Goal: Task Accomplishment & Management: Manage account settings

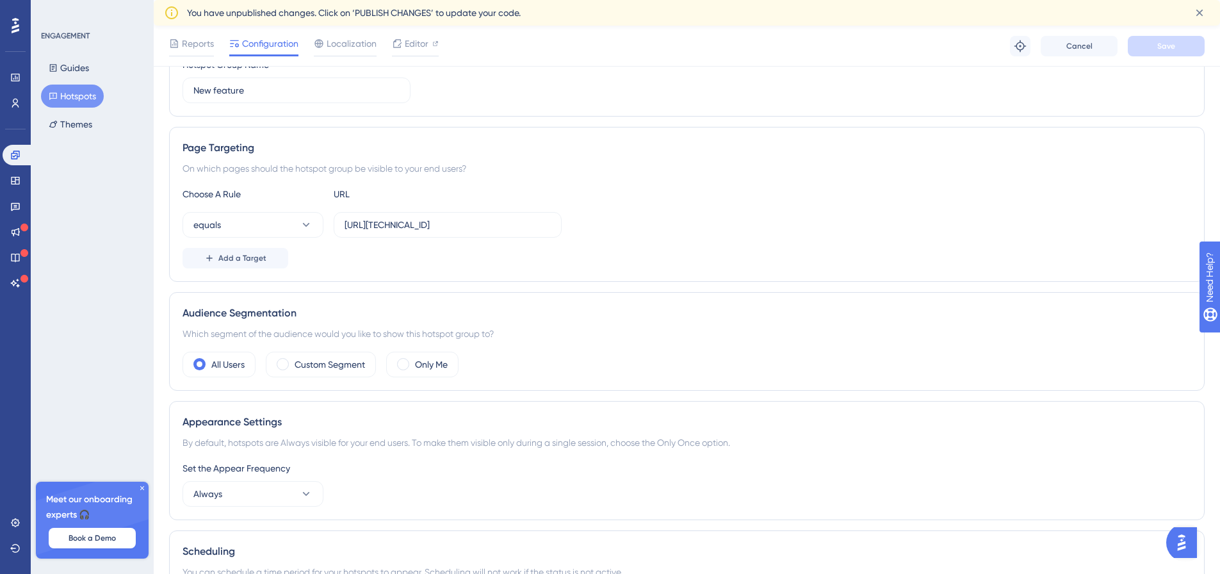
scroll to position [192, 0]
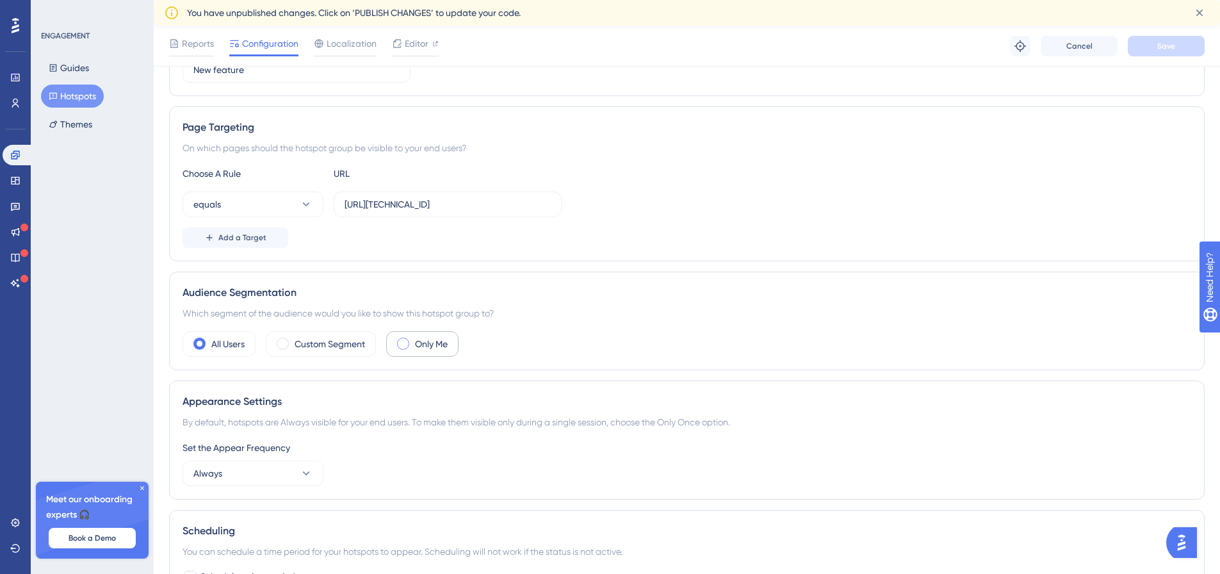
click at [412, 347] on div "Only Me" at bounding box center [422, 344] width 72 height 26
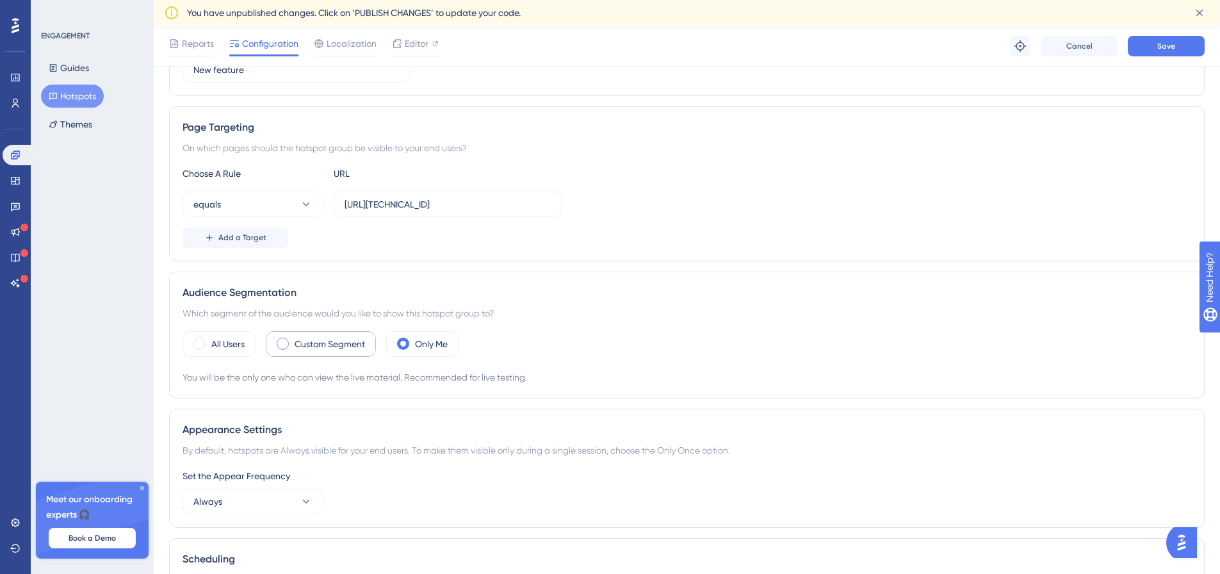
click at [305, 342] on label "Custom Segment" at bounding box center [330, 343] width 70 height 15
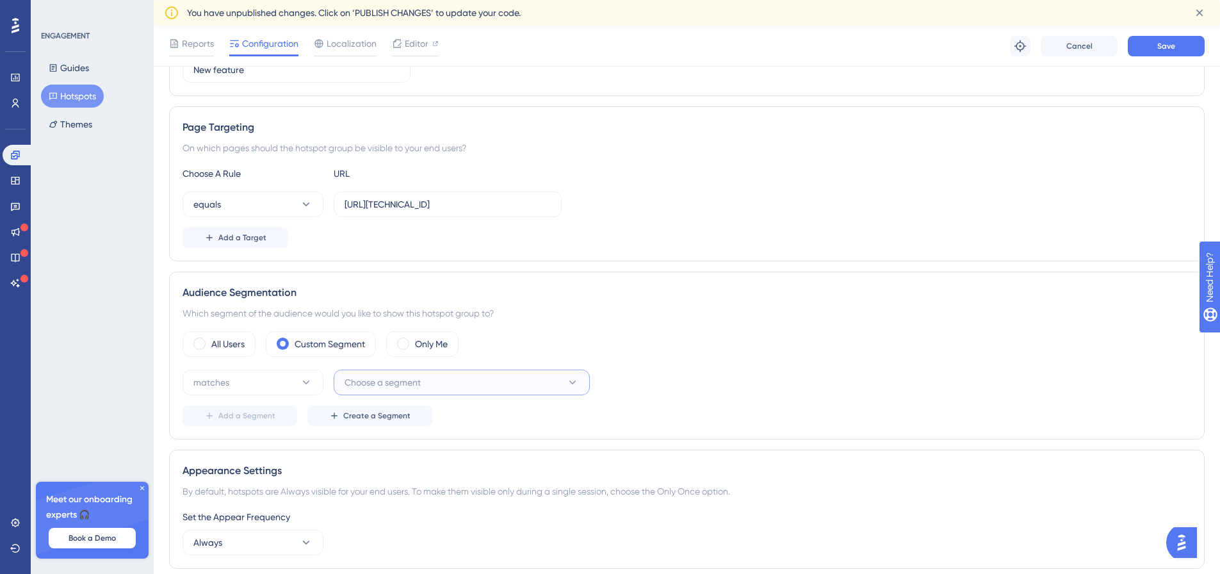
click at [418, 384] on span "Choose a segment" at bounding box center [382, 382] width 76 height 15
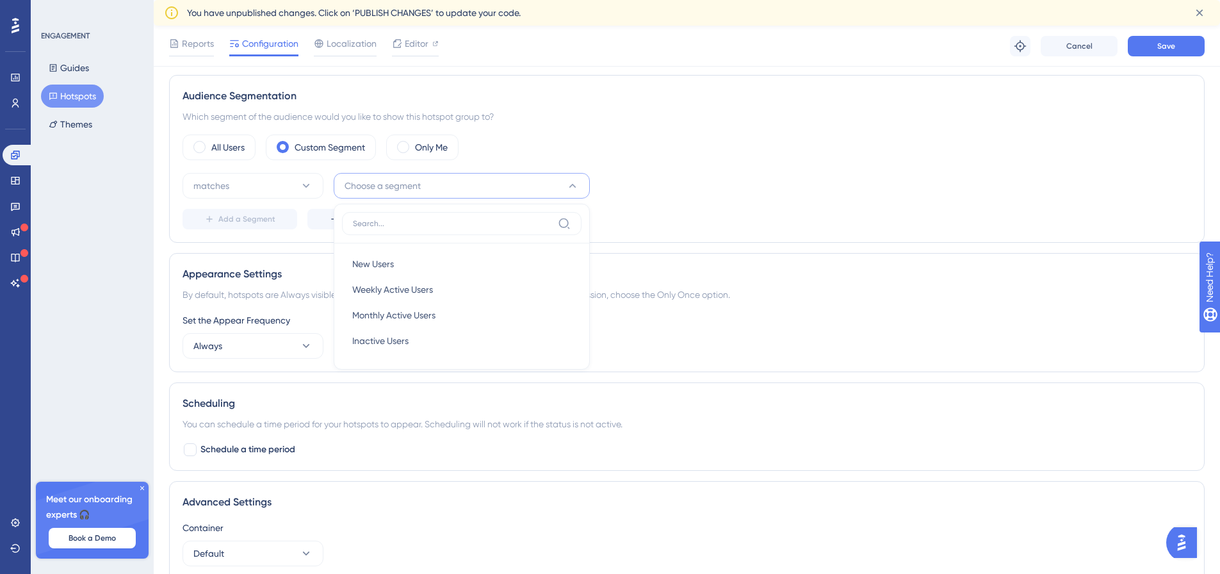
click at [793, 209] on div "Add a Segment Create a Segment" at bounding box center [686, 219] width 1008 height 20
click at [355, 218] on span "Create a Segment" at bounding box center [376, 219] width 67 height 10
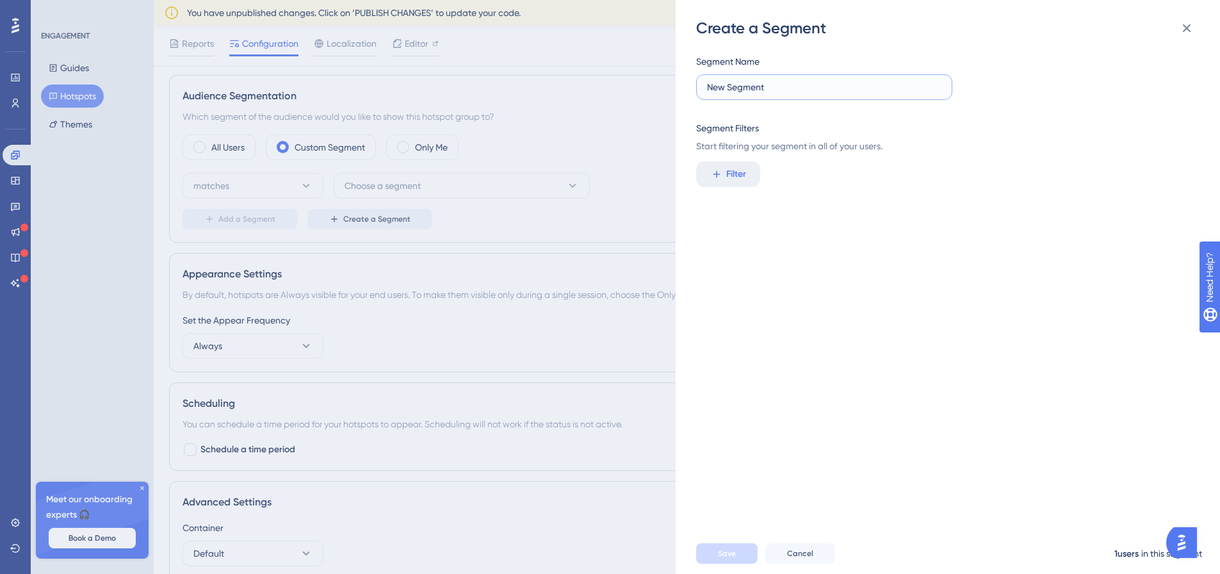
click at [805, 88] on input "New Segment" at bounding box center [824, 87] width 234 height 14
click at [751, 178] on button "Filter" at bounding box center [728, 174] width 64 height 26
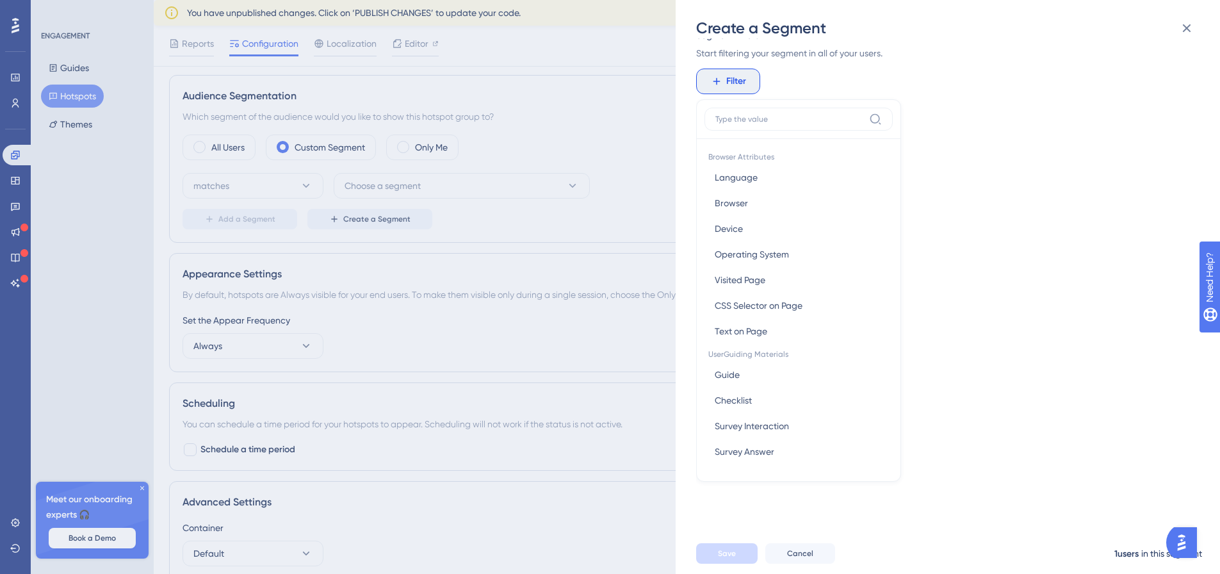
click at [994, 290] on div "Segment Name New Segment Segment Filters Start filtering your segment in all of…" at bounding box center [954, 285] width 516 height 494
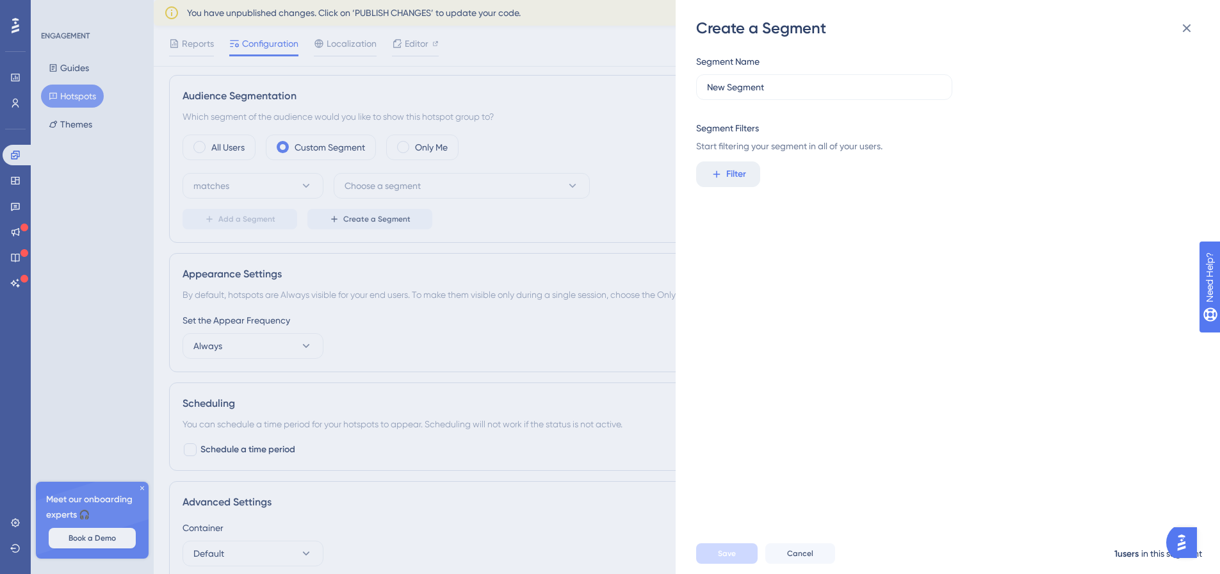
scroll to position [0, 0]
click at [819, 561] on button "Cancel" at bounding box center [800, 553] width 70 height 20
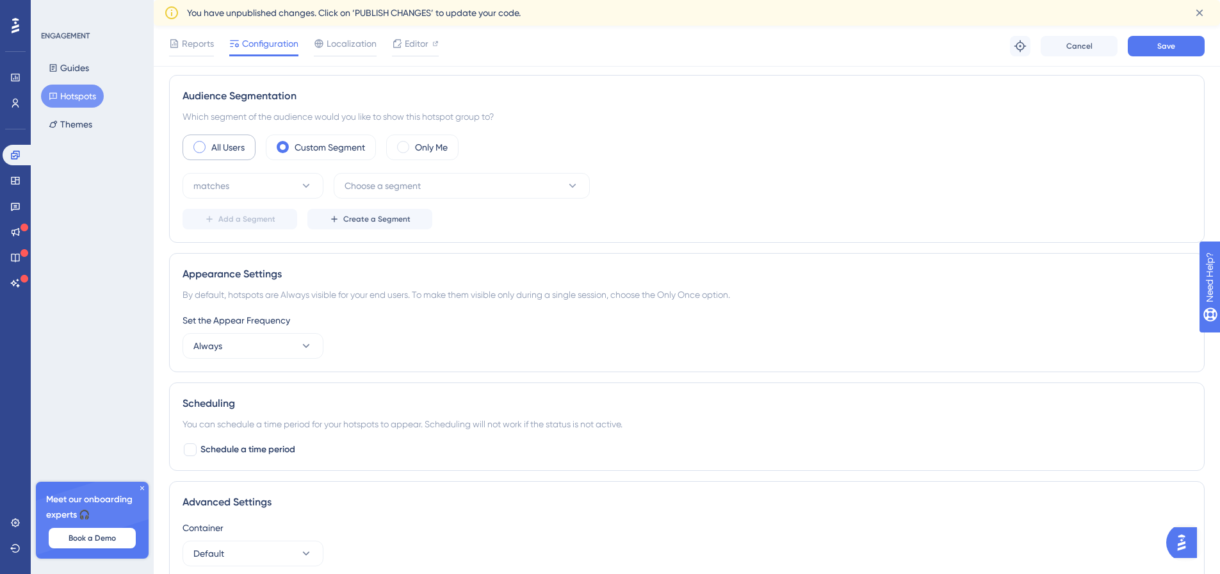
click at [206, 147] on div "All Users" at bounding box center [218, 147] width 73 height 26
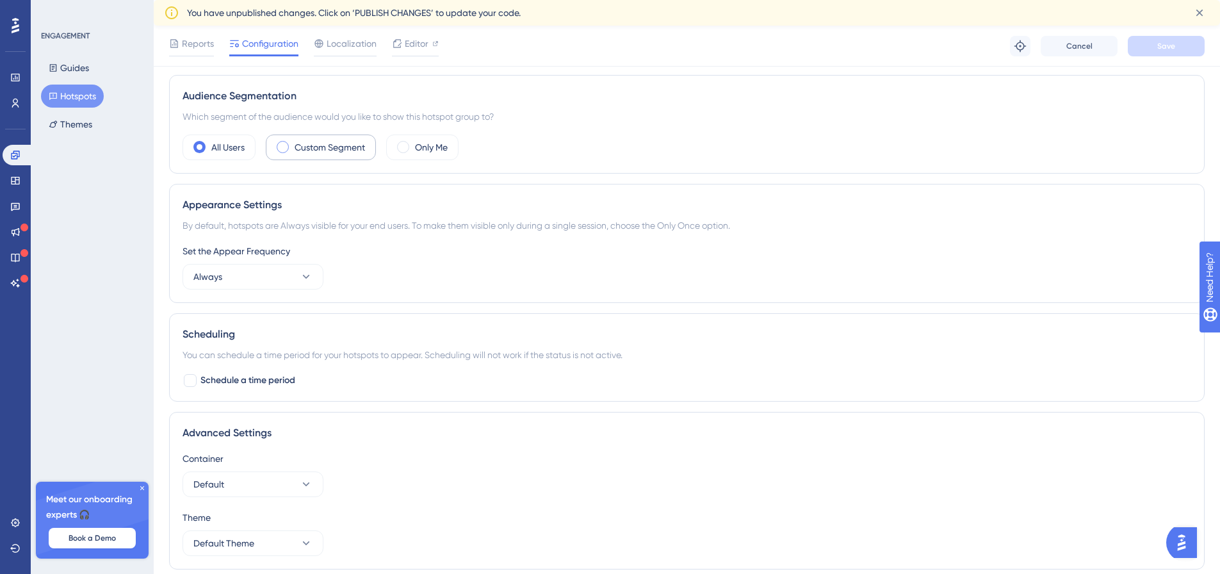
click at [315, 141] on label "Custom Segment" at bounding box center [330, 147] width 70 height 15
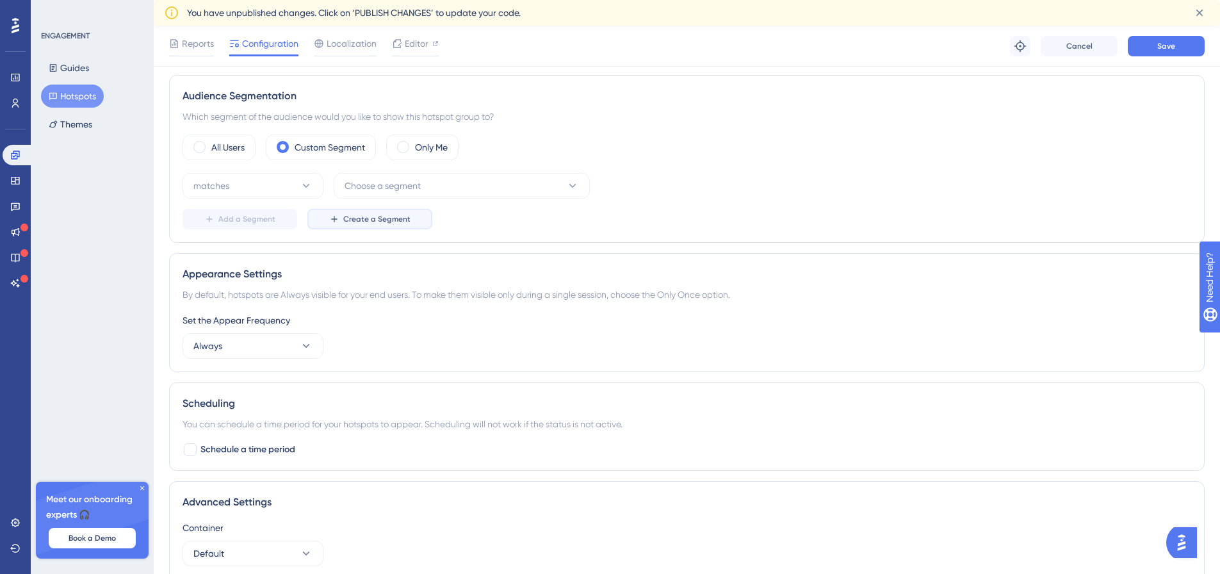
click at [355, 220] on span "Create a Segment" at bounding box center [376, 219] width 67 height 10
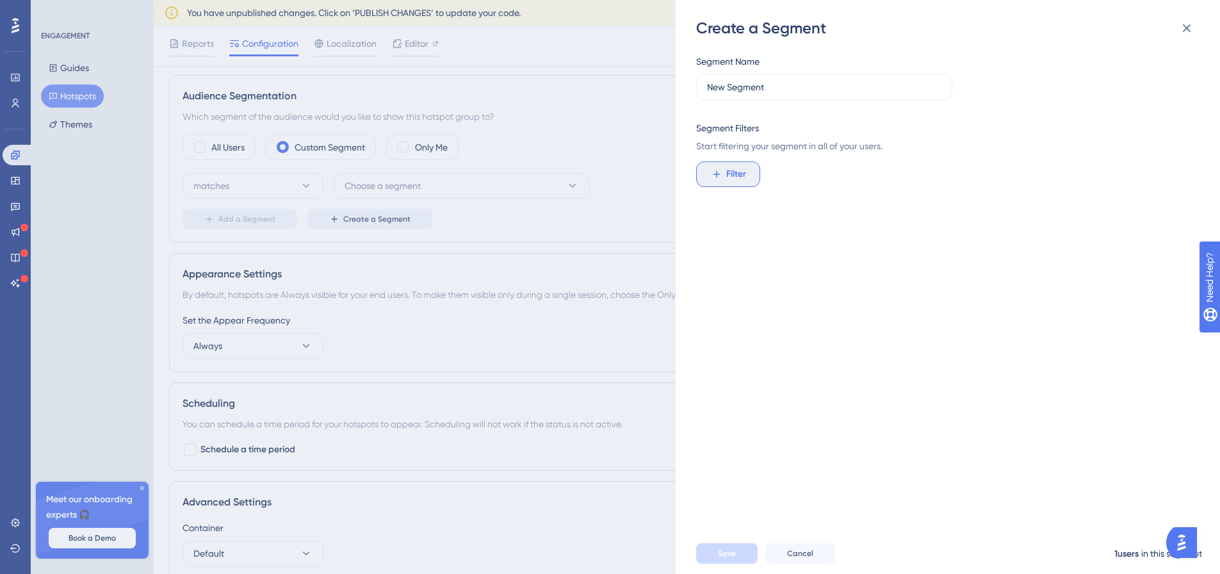
click at [735, 175] on span "Filter" at bounding box center [736, 173] width 20 height 15
click at [782, 93] on input "New Segment" at bounding box center [824, 87] width 234 height 14
click at [1192, 32] on icon at bounding box center [1186, 27] width 15 height 15
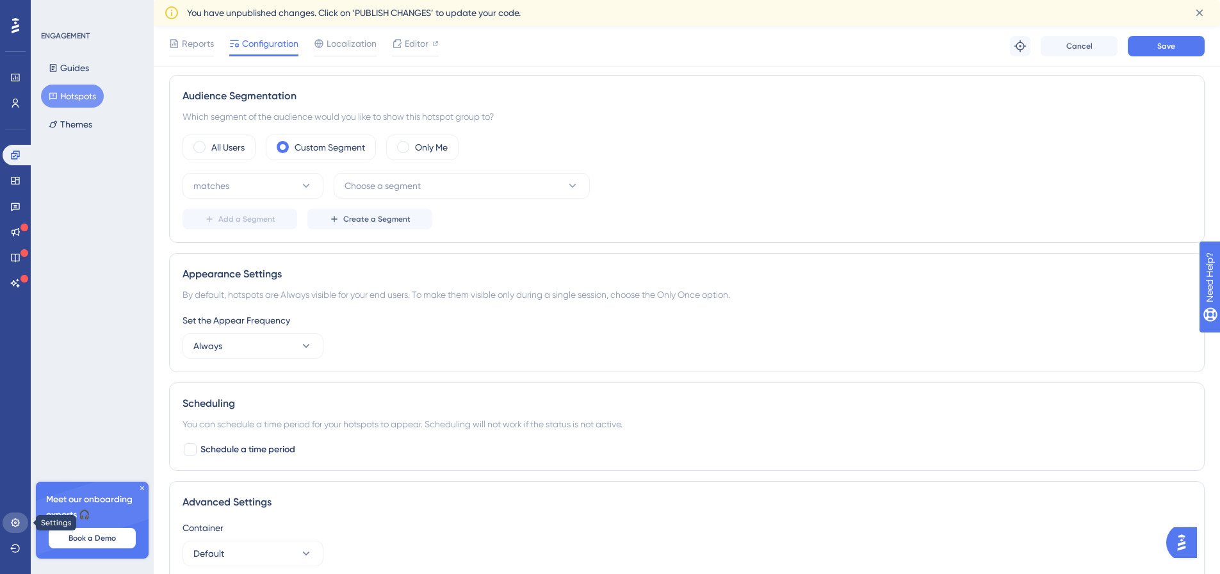
click at [17, 516] on link at bounding box center [16, 522] width 26 height 20
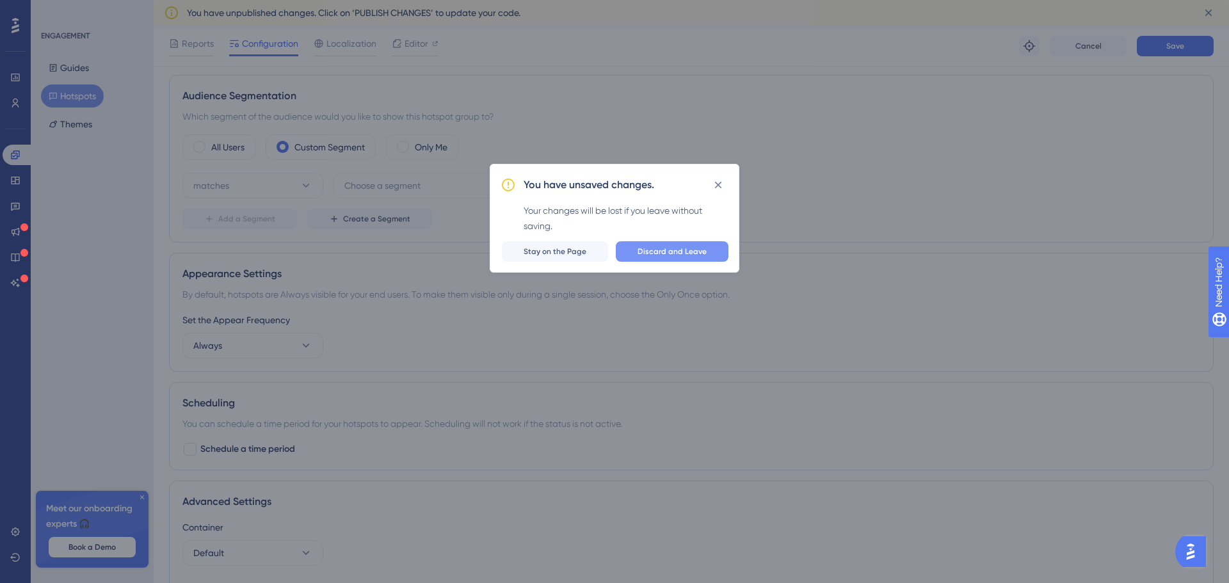
click at [673, 255] on span "Discard and Leave" at bounding box center [672, 252] width 69 height 10
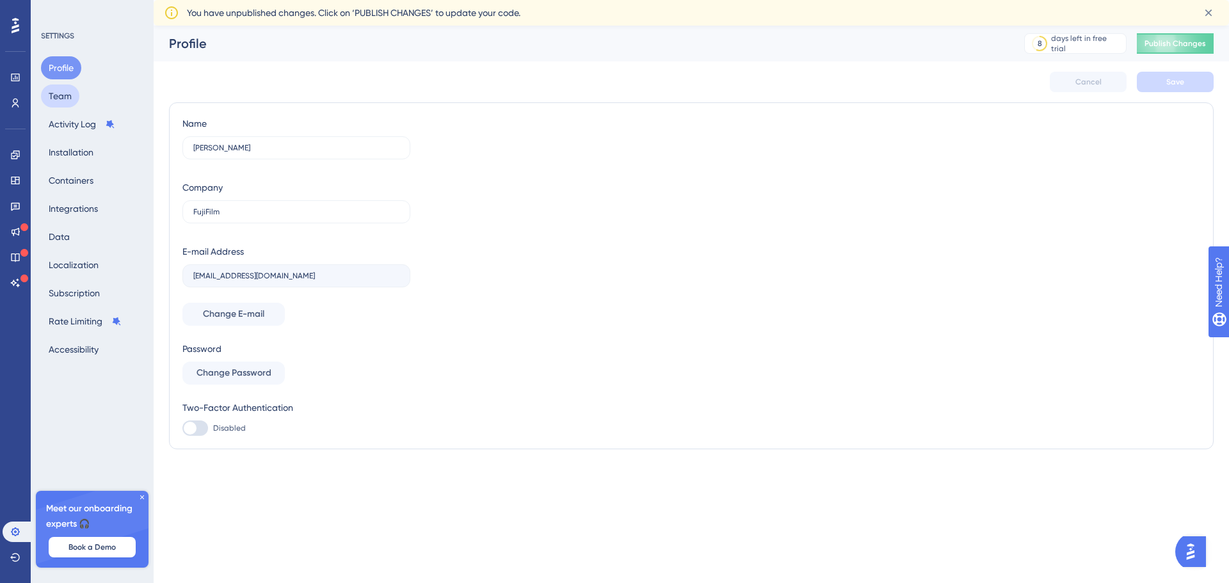
click at [62, 92] on button "Team" at bounding box center [60, 96] width 38 height 23
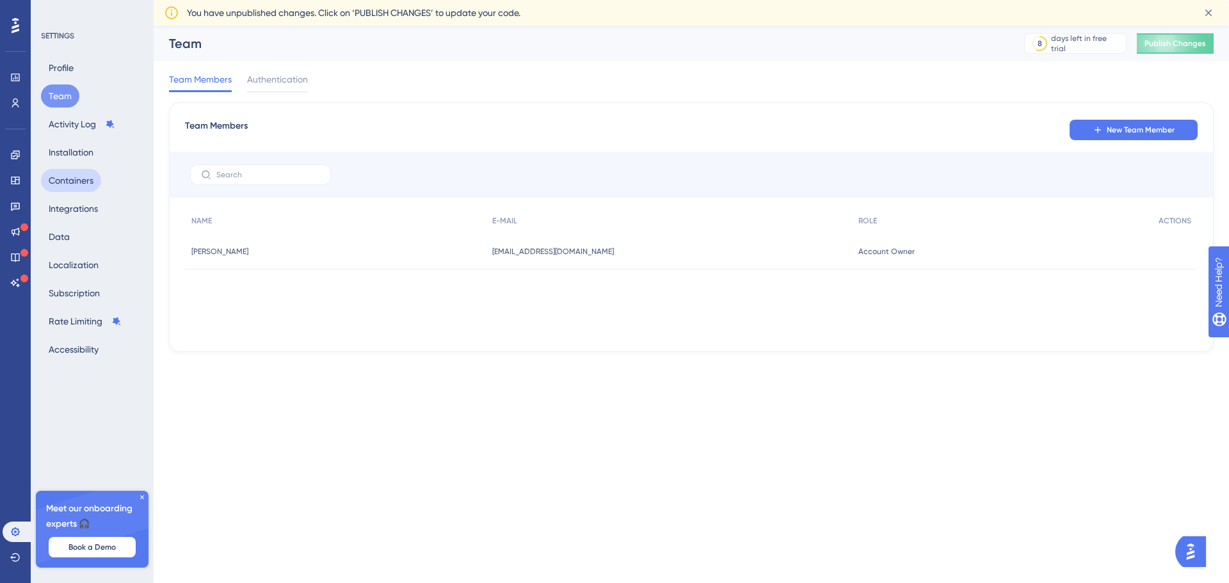
click at [66, 187] on button "Containers" at bounding box center [71, 180] width 60 height 23
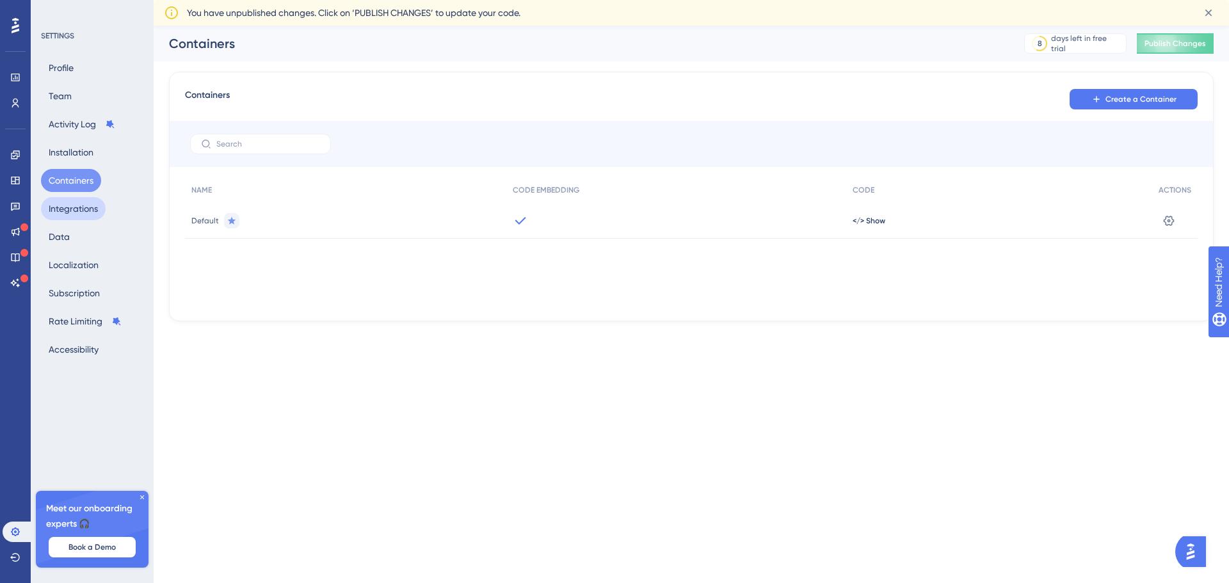
click at [66, 206] on button "Integrations" at bounding box center [73, 208] width 65 height 23
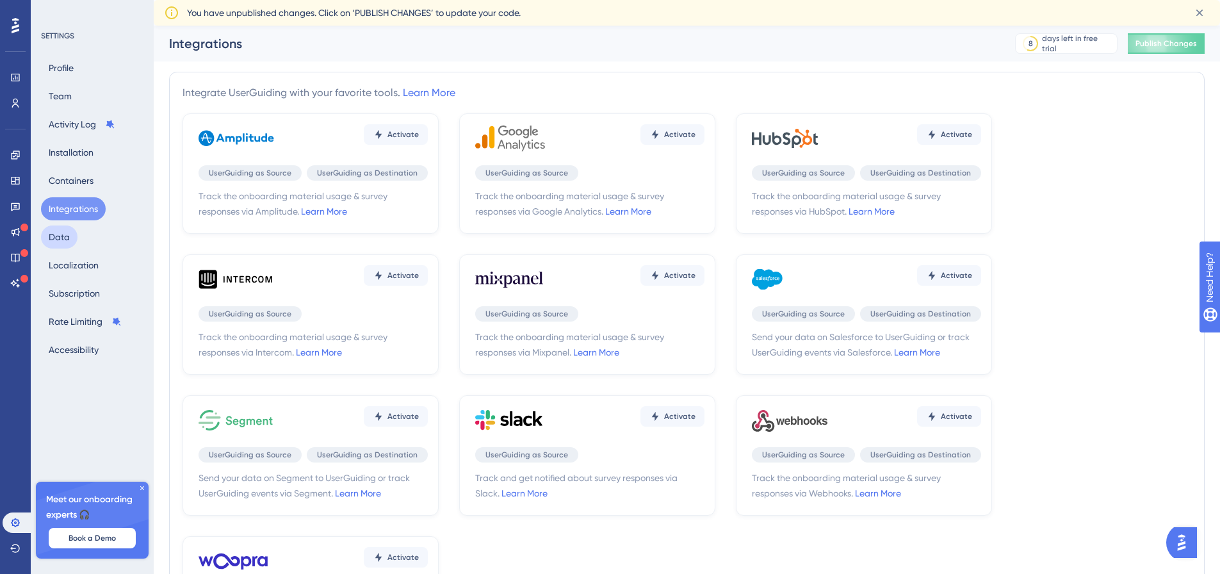
click at [66, 227] on button "Data" at bounding box center [59, 236] width 36 height 23
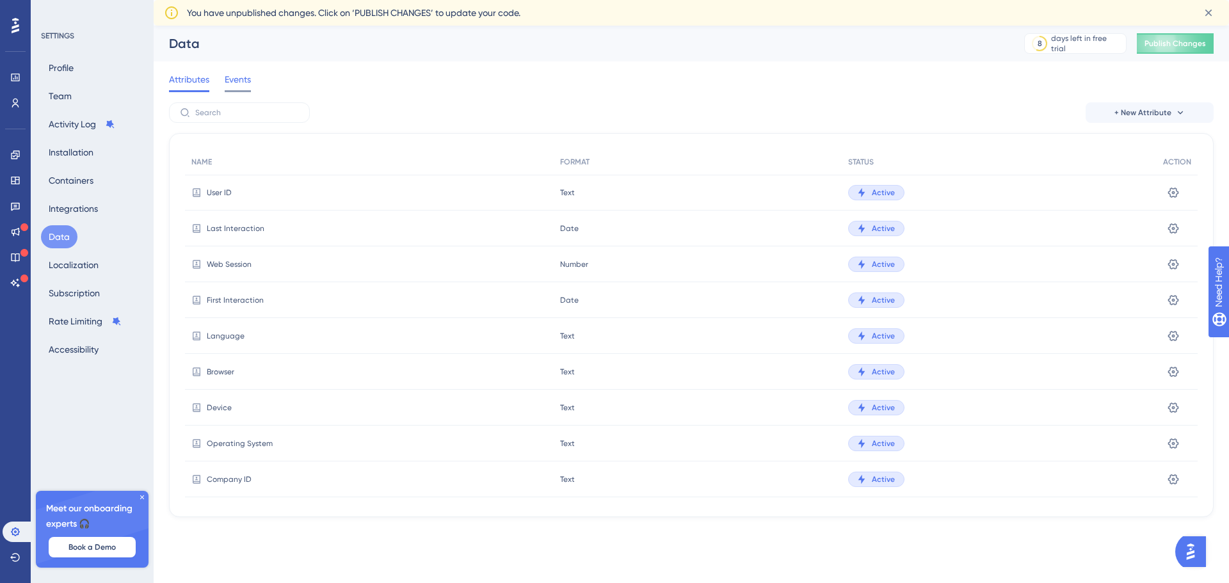
click at [239, 80] on span "Events" at bounding box center [238, 79] width 26 height 15
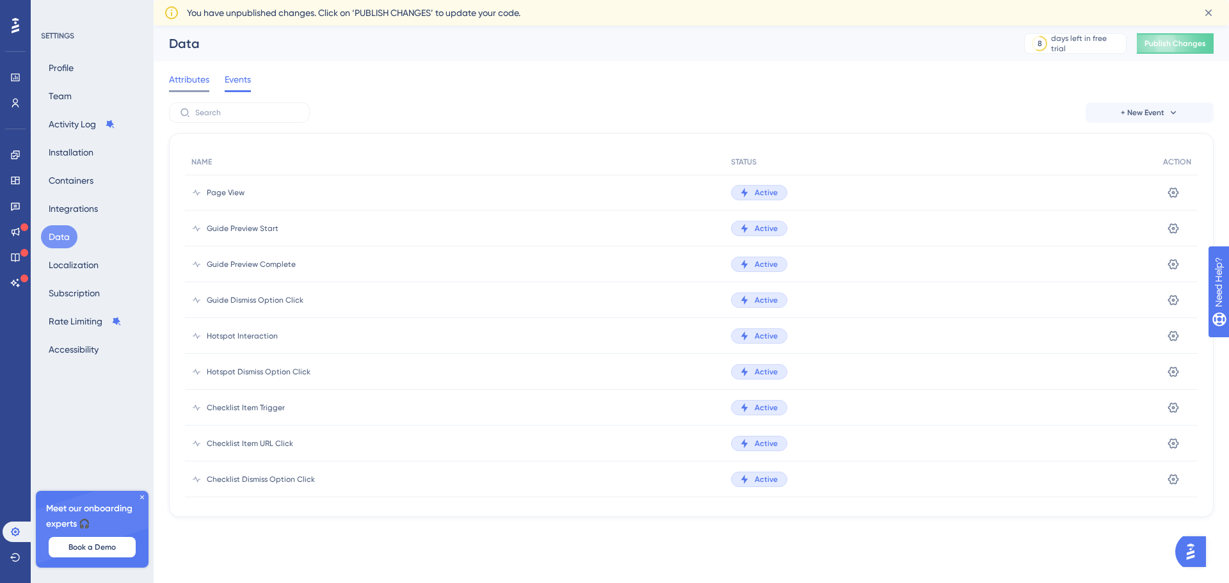
click at [174, 80] on span "Attributes" at bounding box center [189, 79] width 40 height 15
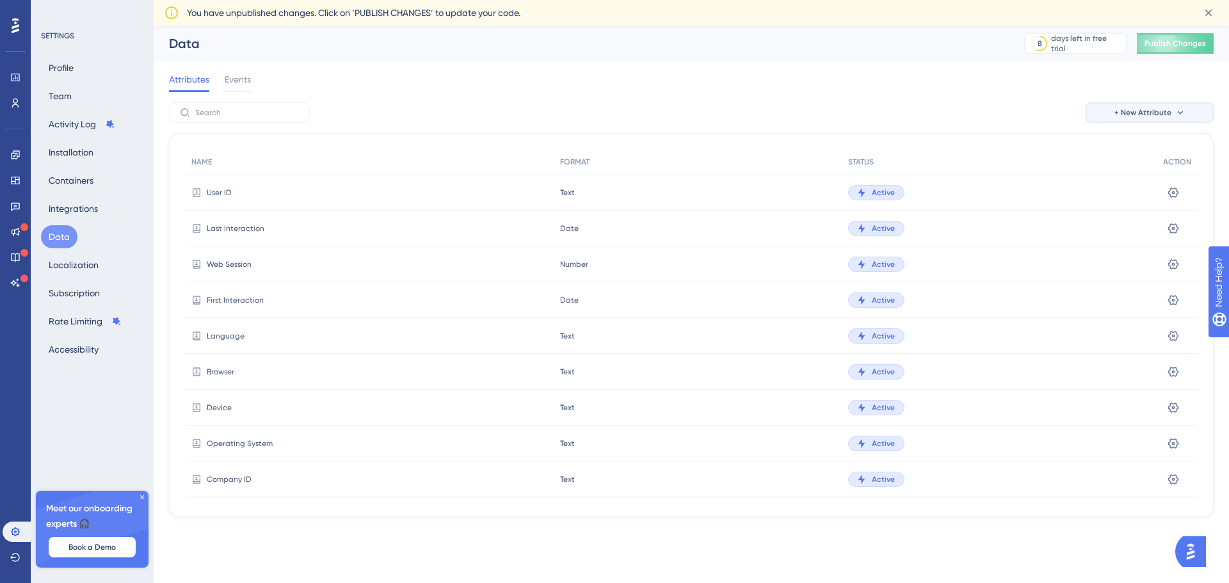
click at [1135, 106] on button "+ New Attribute" at bounding box center [1150, 112] width 128 height 20
click at [1135, 148] on span "Custom Attribute" at bounding box center [1140, 149] width 70 height 15
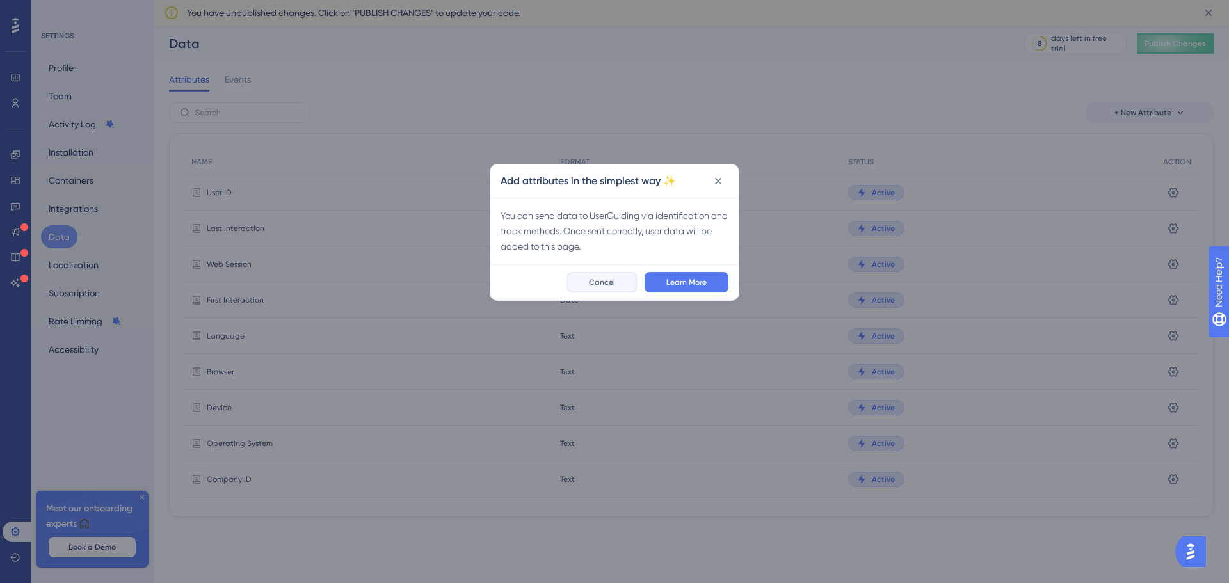
click at [610, 283] on span "Cancel" at bounding box center [602, 282] width 26 height 10
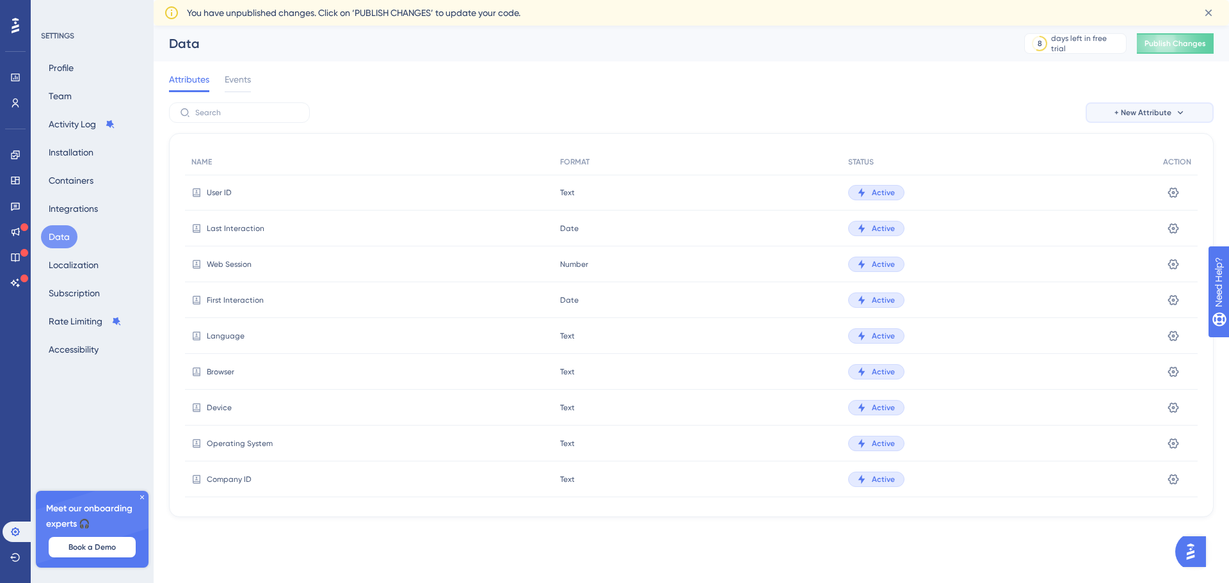
click at [1187, 117] on button "+ New Attribute" at bounding box center [1150, 112] width 128 height 20
click at [1149, 154] on span "Custom Attribute" at bounding box center [1140, 149] width 70 height 15
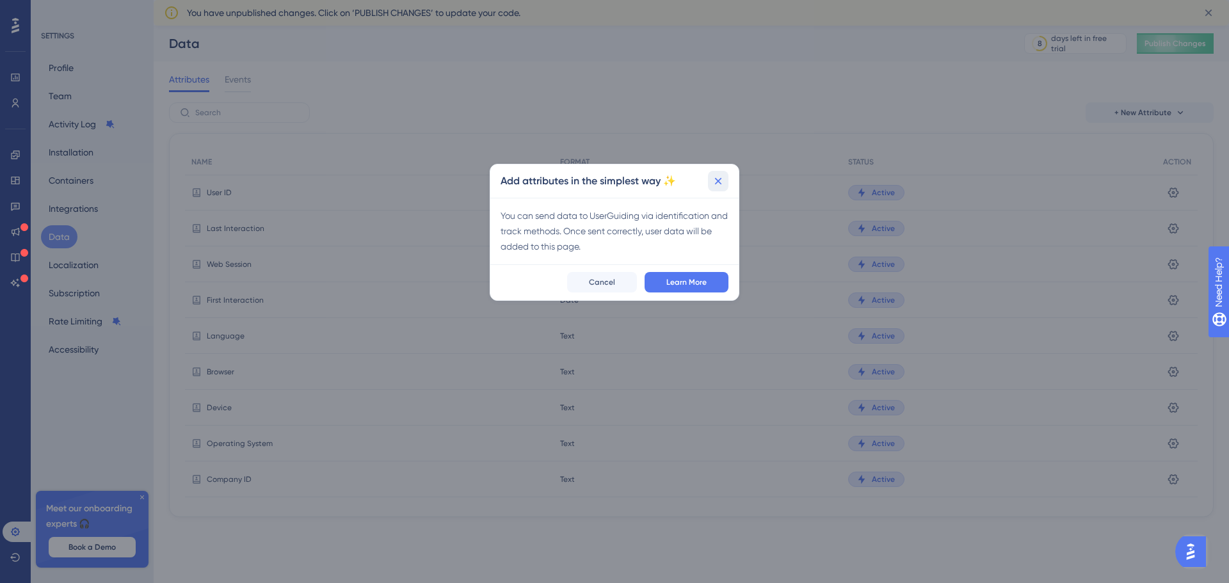
click at [723, 182] on icon at bounding box center [718, 181] width 13 height 13
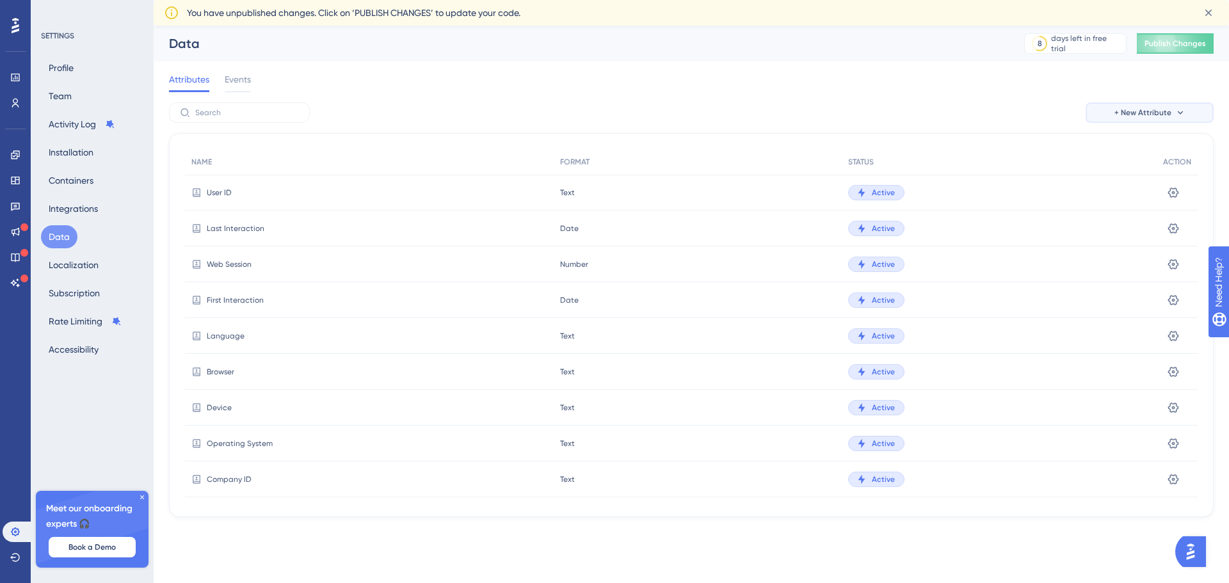
click at [1182, 111] on icon at bounding box center [1181, 113] width 10 height 10
click at [1126, 154] on span "Custom Attribute" at bounding box center [1140, 149] width 70 height 15
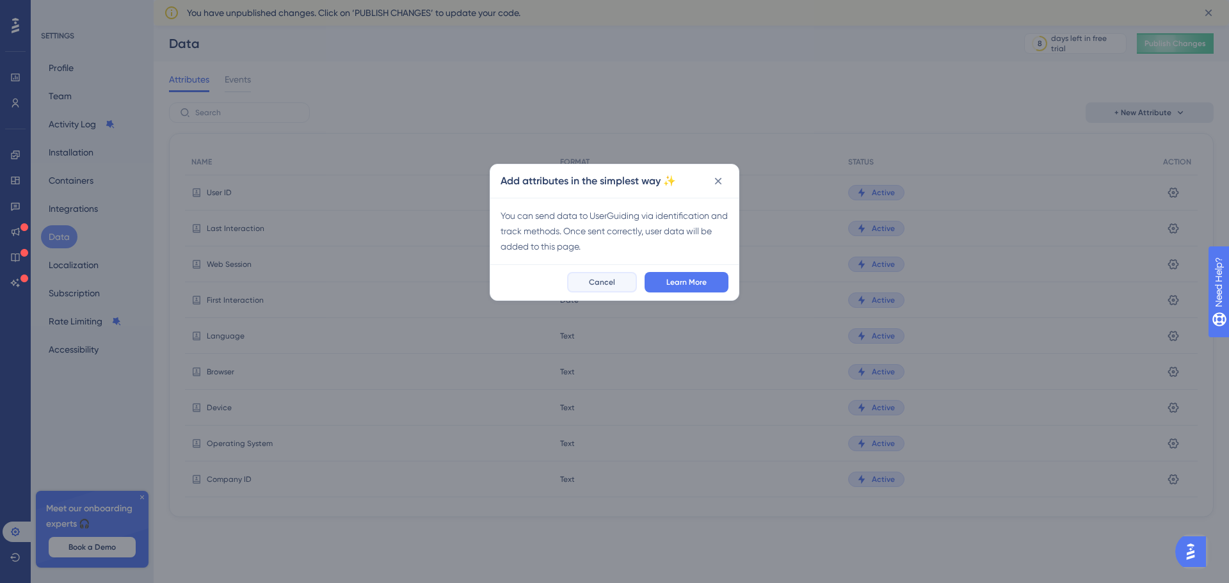
click at [597, 286] on span "Cancel" at bounding box center [602, 282] width 26 height 10
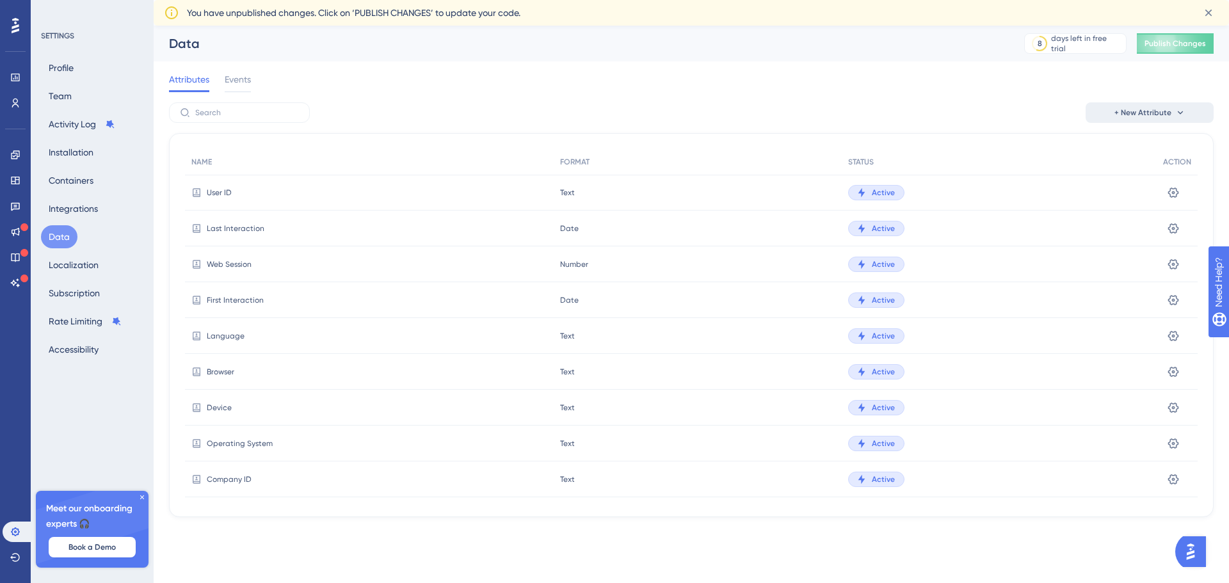
click at [63, 80] on div "Profile Team Activity Log Installation Containers Integrations Data Localizatio…" at bounding box center [93, 208] width 104 height 305
click at [63, 69] on button "Profile" at bounding box center [61, 67] width 40 height 23
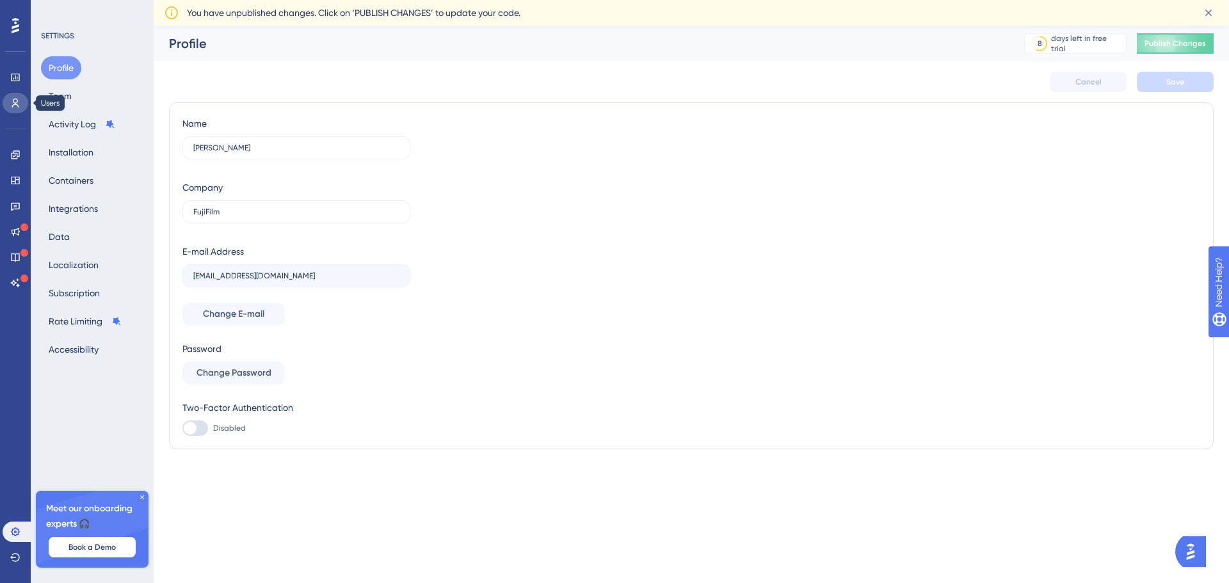
click at [10, 108] on link at bounding box center [16, 103] width 26 height 20
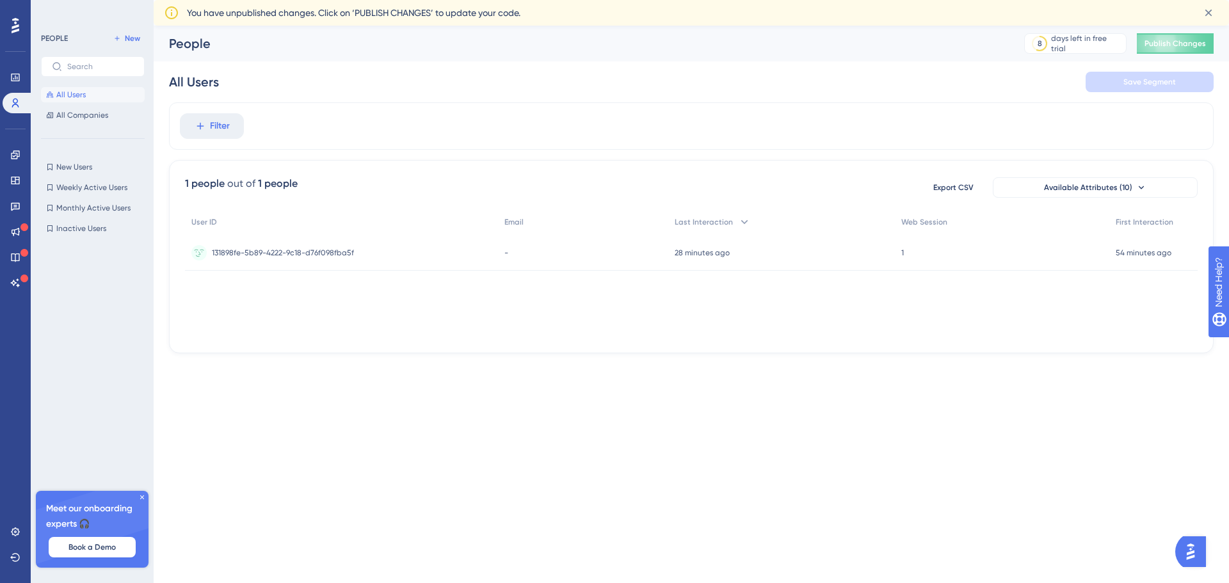
click at [2, 526] on div "Performance Users Engagement Widgets Feedback Product Updates Knowledge Base AI…" at bounding box center [15, 291] width 31 height 583
click at [15, 530] on icon at bounding box center [15, 532] width 10 height 10
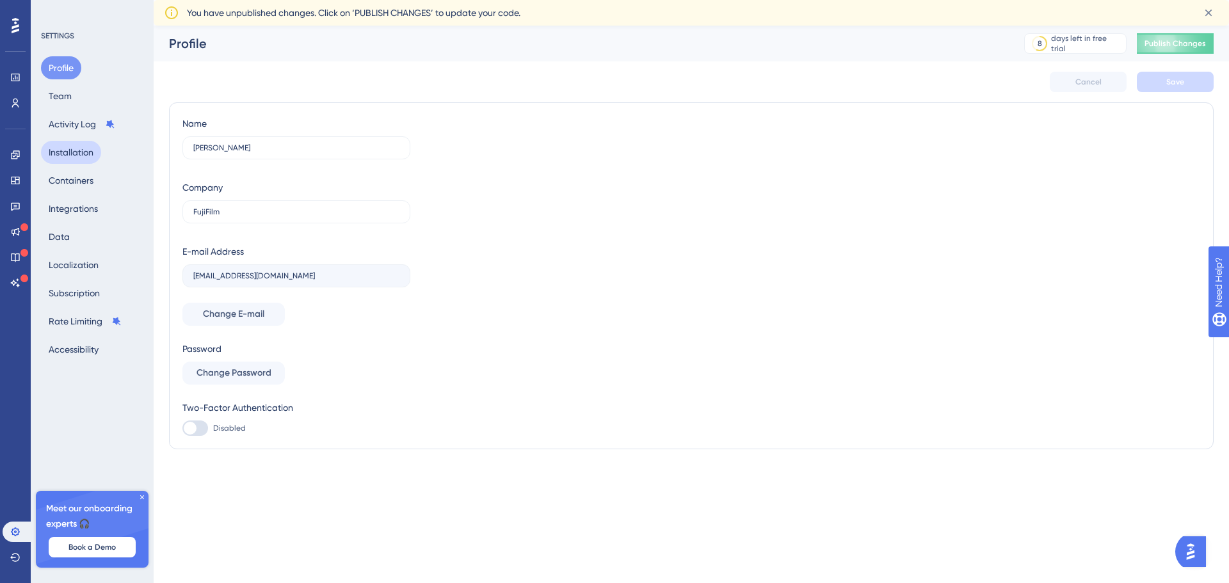
click at [85, 148] on button "Installation" at bounding box center [71, 152] width 60 height 23
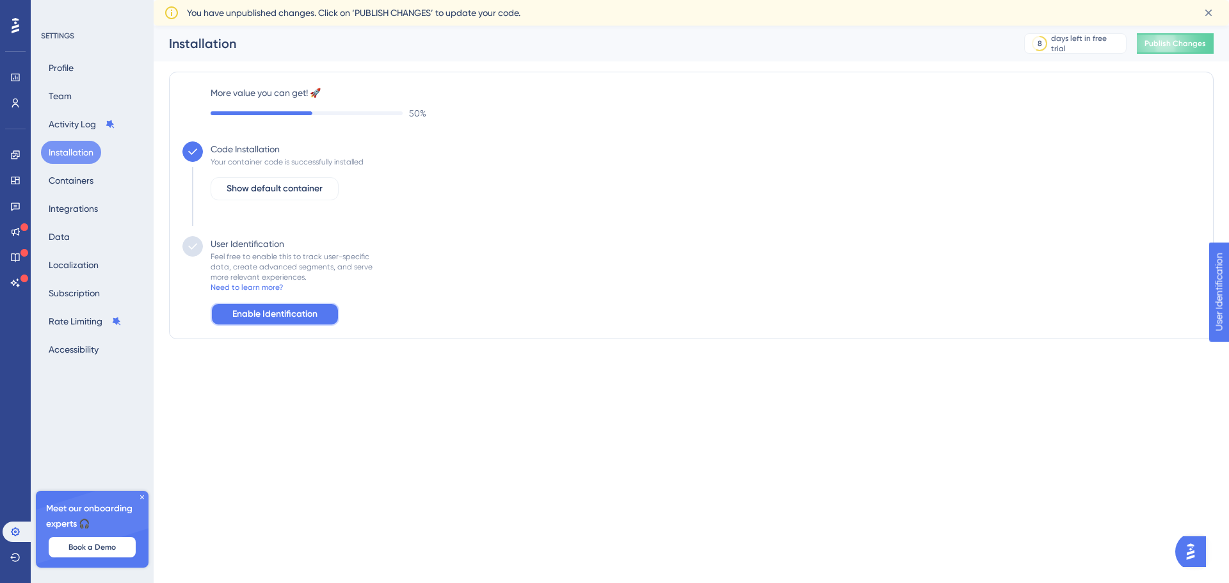
click at [277, 314] on span "Enable Identification" at bounding box center [274, 314] width 85 height 15
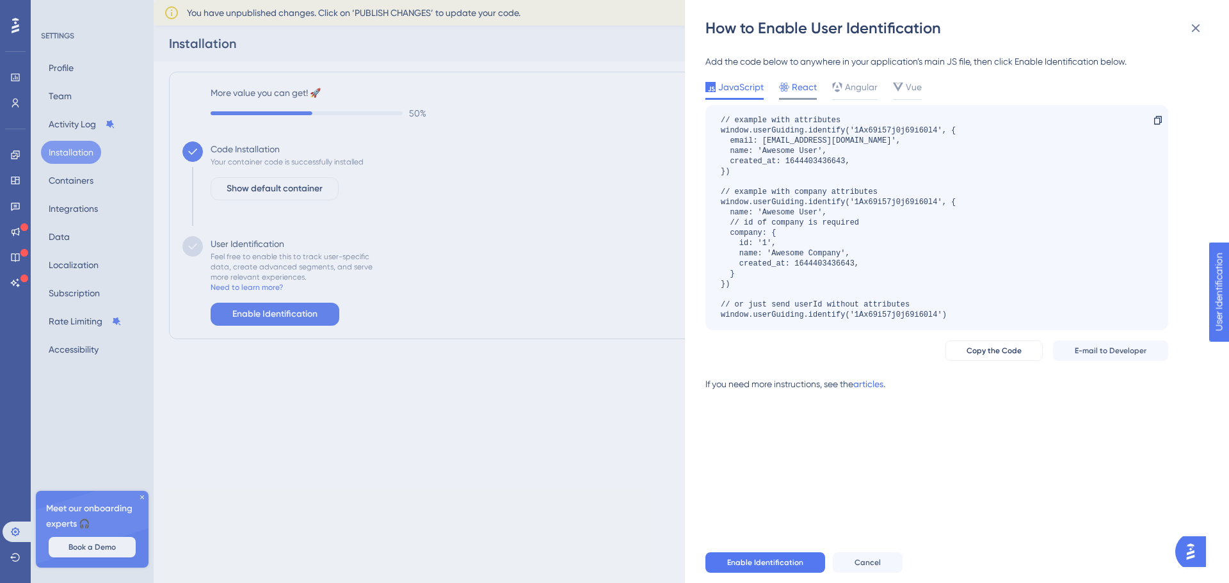
click at [812, 85] on span "React" at bounding box center [804, 86] width 25 height 15
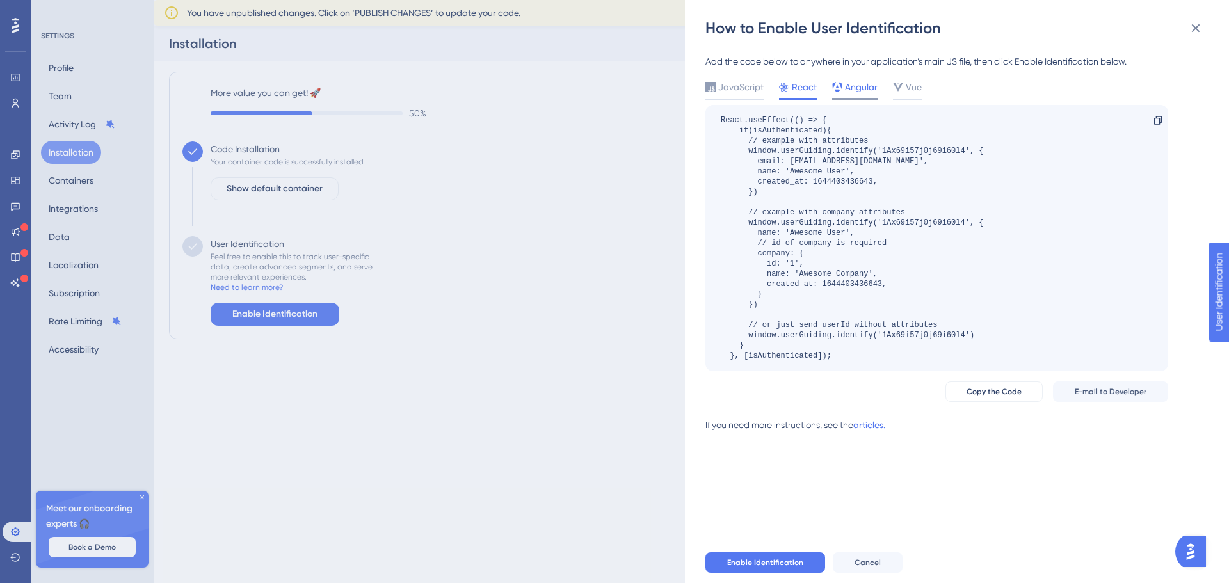
click at [838, 89] on icon at bounding box center [837, 87] width 10 height 10
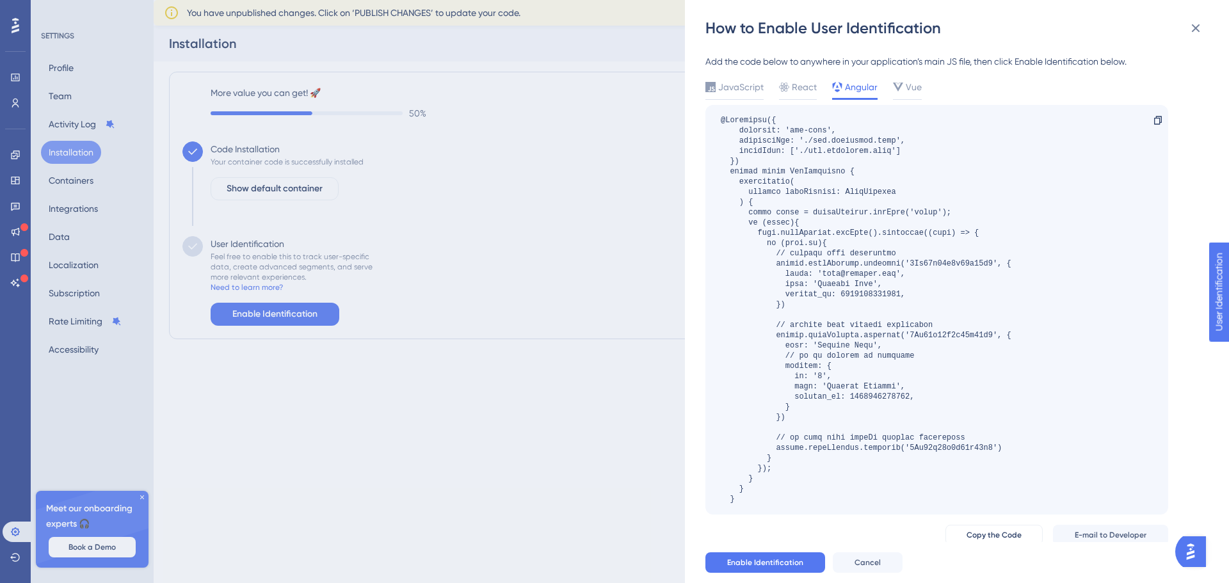
click at [928, 86] on div "JavaScript React Angular Vue" at bounding box center [937, 89] width 463 height 20
click at [914, 83] on span "Vue" at bounding box center [914, 86] width 16 height 15
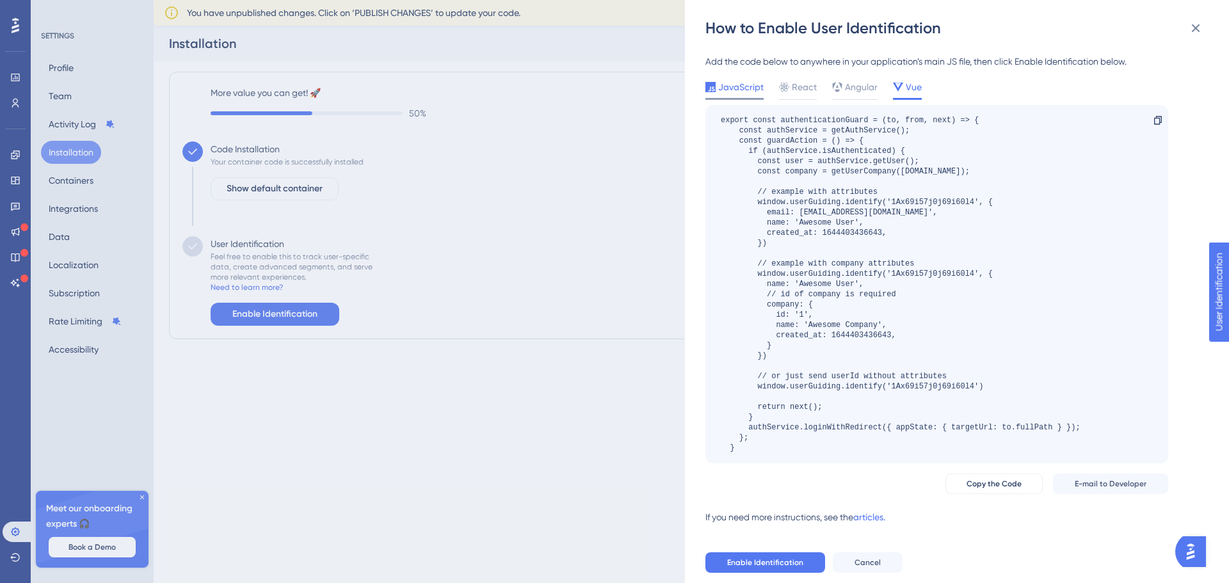
click at [761, 88] on span "JavaScript" at bounding box center [740, 86] width 45 height 15
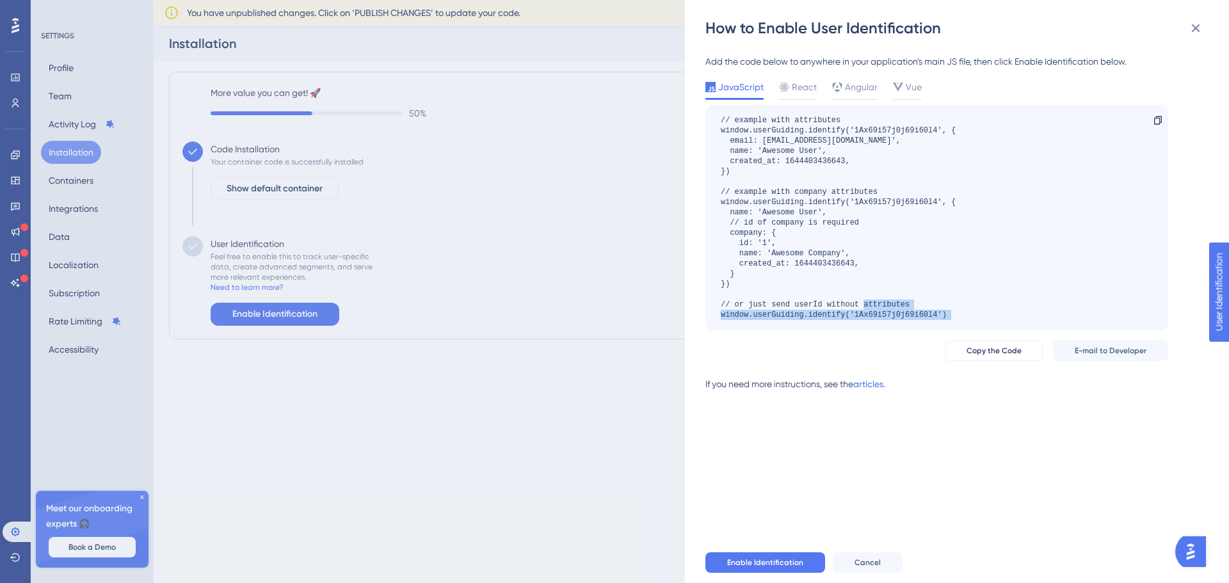
drag, startPoint x: 720, startPoint y: 314, endPoint x: 982, endPoint y: 336, distance: 262.8
click at [982, 336] on div "JavaScript React Angular Vue // example with attributes window.userGuiding.iden…" at bounding box center [937, 220] width 463 height 282
copy div "window.userGuiding.identify('1Ax69i57j0j69i60l4') Copy Copy the Code E-mail to …"
click at [791, 556] on button "Enable Identification" at bounding box center [766, 563] width 120 height 20
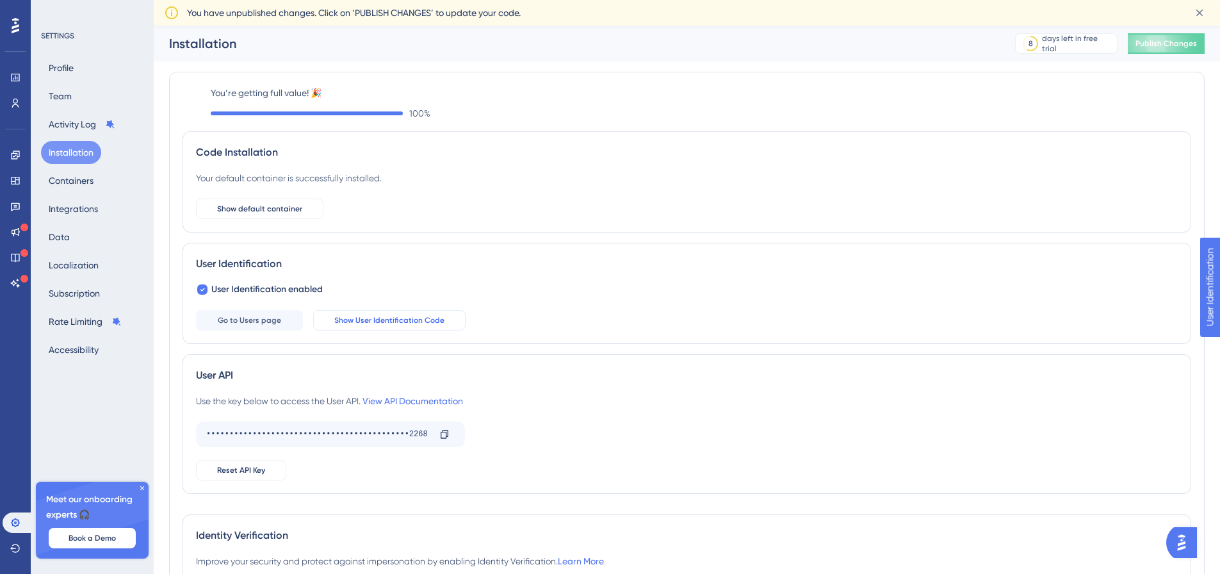
click at [330, 311] on button "Show User Identification Code" at bounding box center [389, 320] width 152 height 20
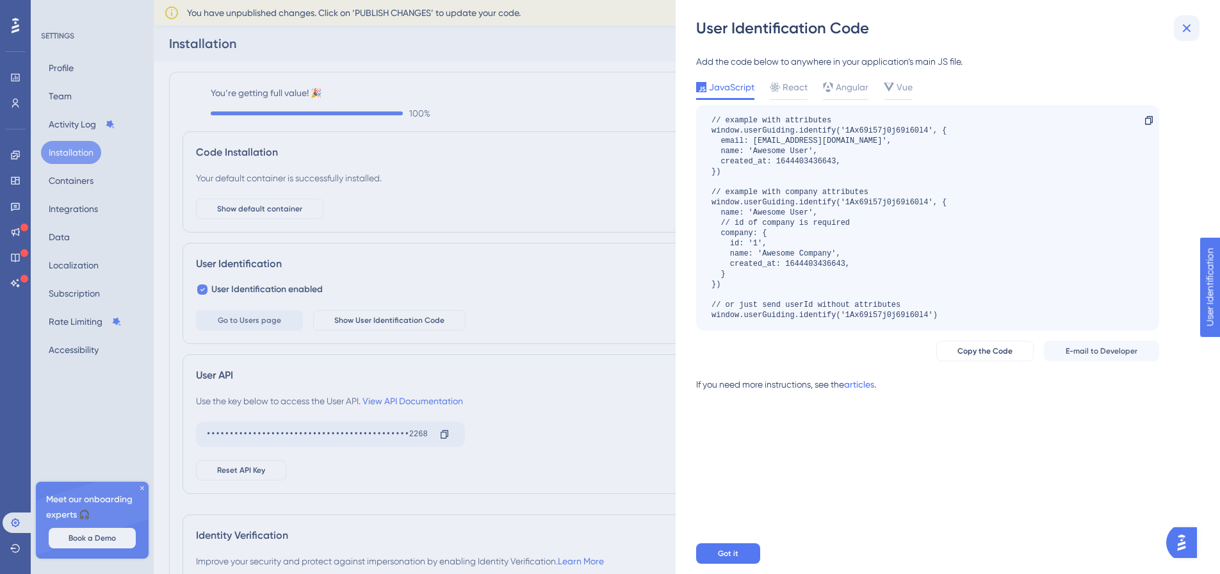
click at [1190, 28] on icon at bounding box center [1186, 27] width 15 height 15
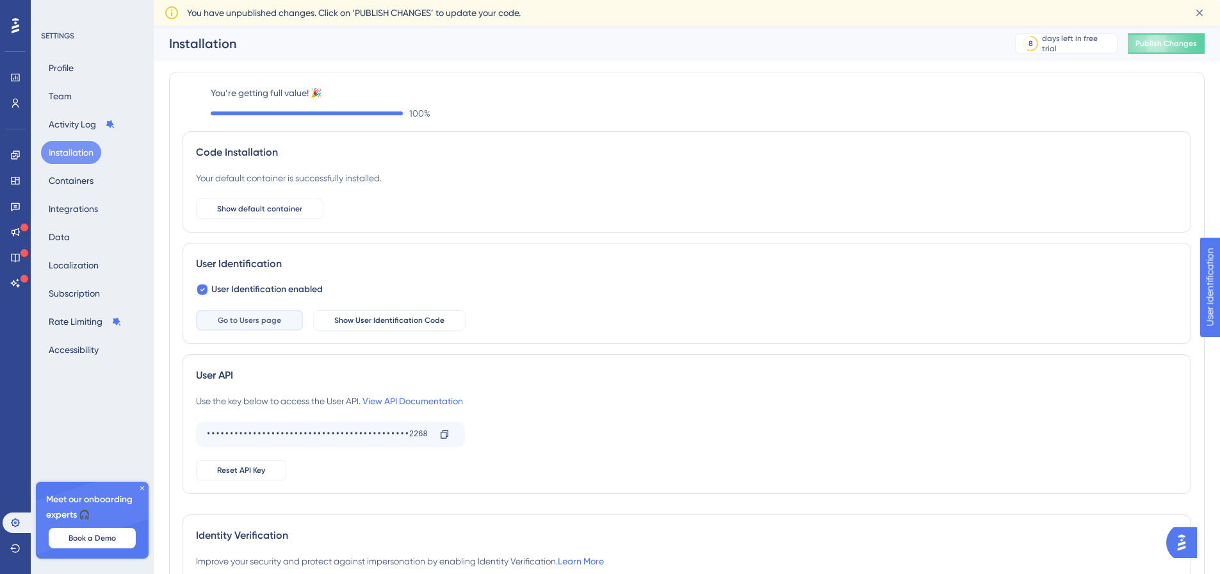
click at [246, 326] on button "Go to Users page" at bounding box center [249, 320] width 107 height 20
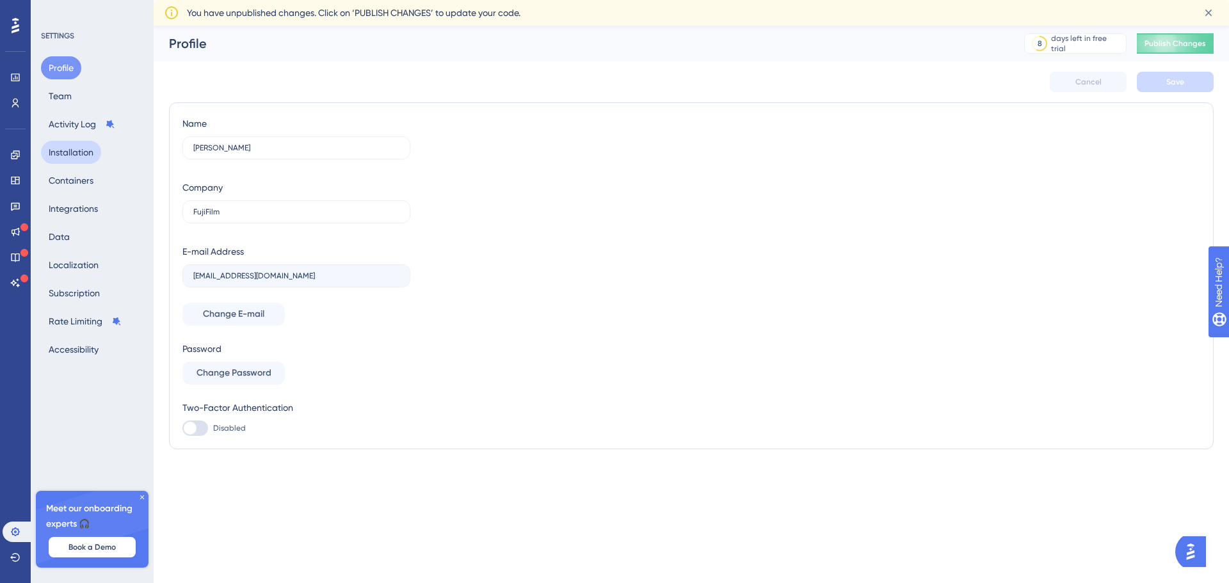
click at [63, 156] on button "Installation" at bounding box center [71, 152] width 60 height 23
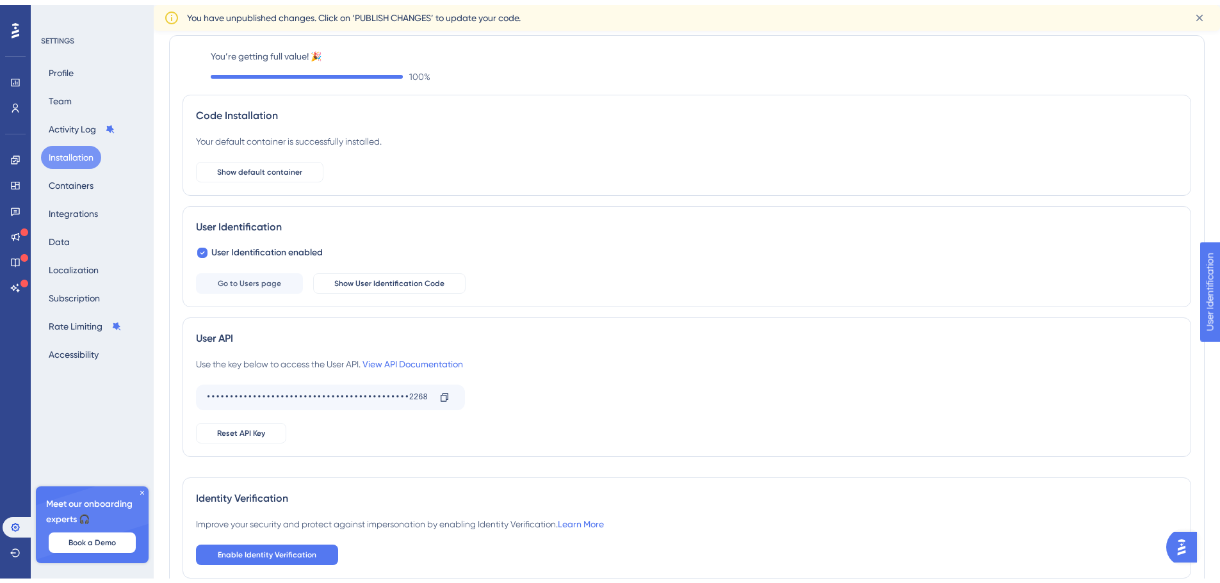
scroll to position [64, 0]
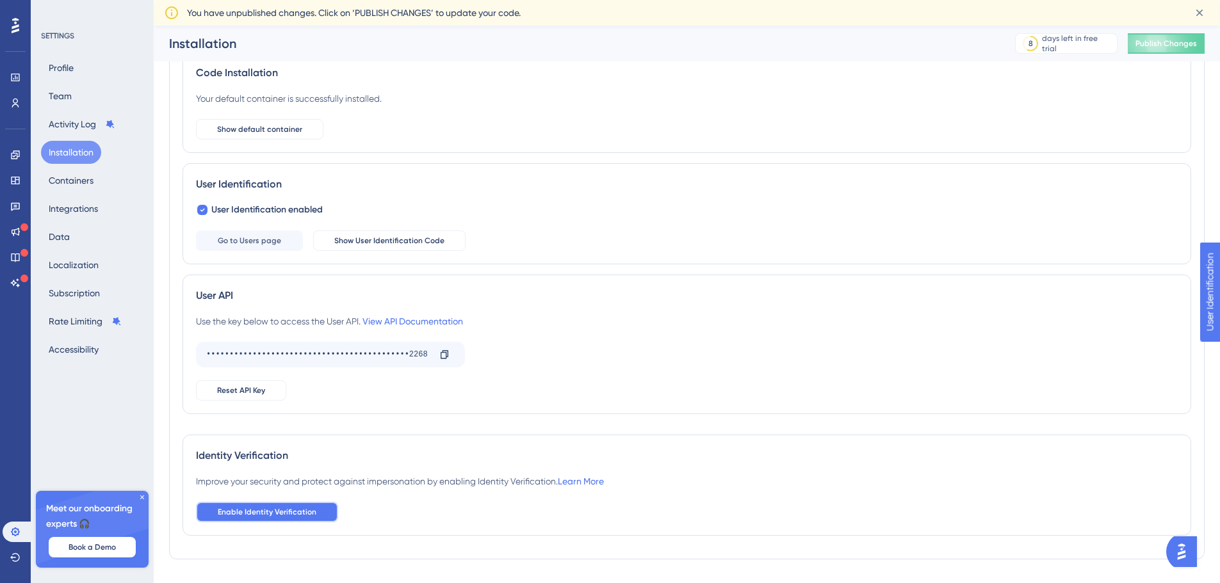
click at [272, 510] on span "Enable Identity Verification" at bounding box center [267, 512] width 99 height 10
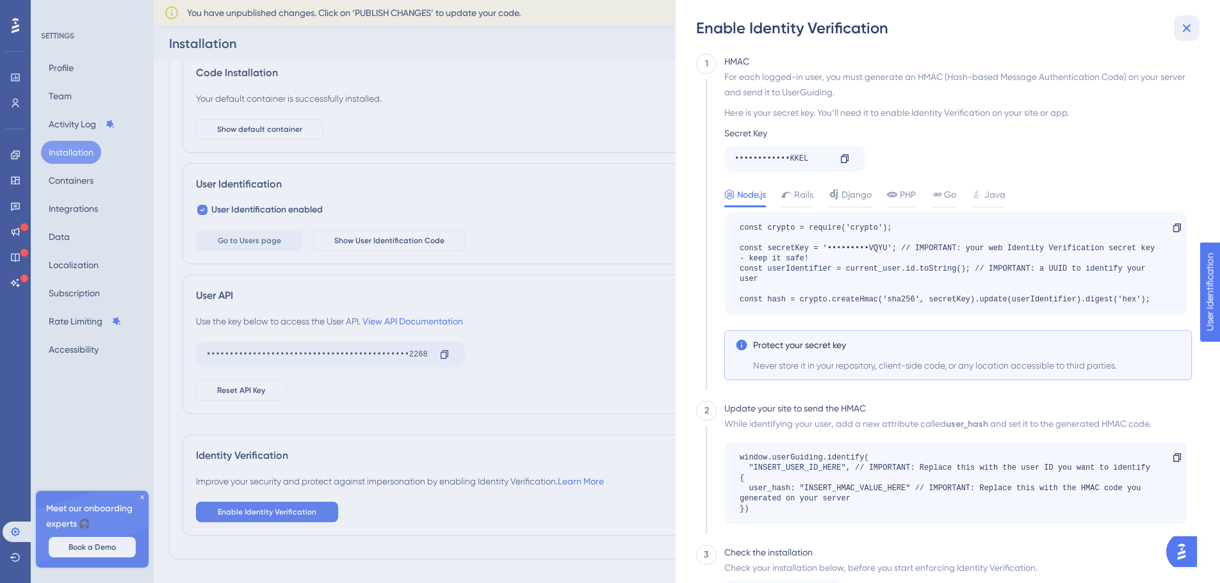
click at [1188, 32] on icon at bounding box center [1186, 27] width 15 height 15
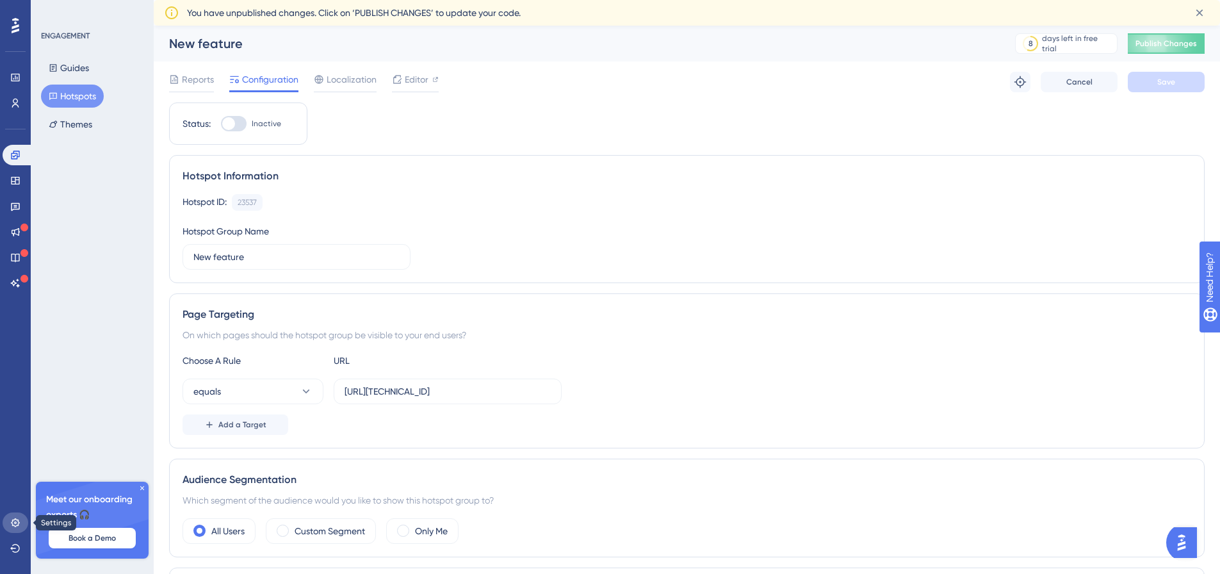
click at [17, 522] on icon at bounding box center [15, 522] width 10 height 10
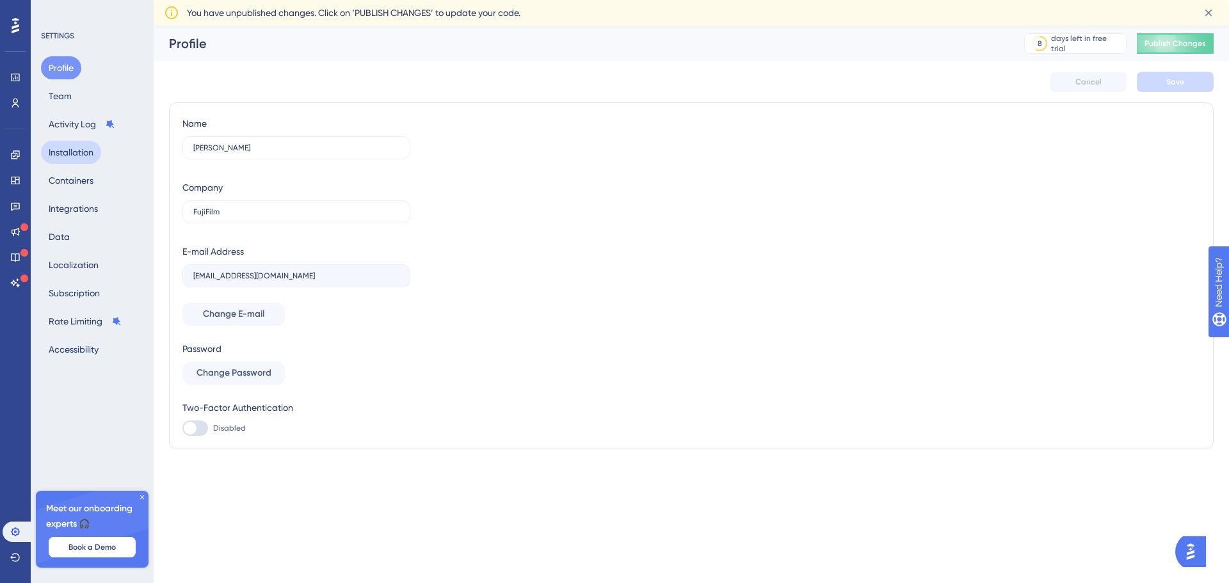
click at [70, 147] on button "Installation" at bounding box center [71, 152] width 60 height 23
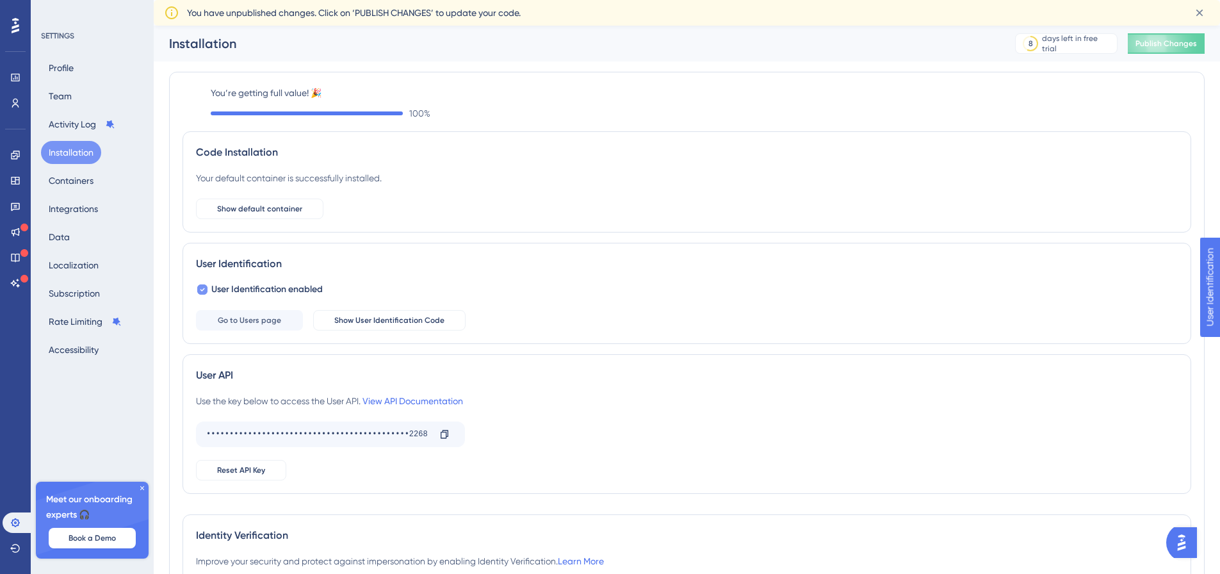
click at [201, 293] on icon at bounding box center [202, 289] width 5 height 10
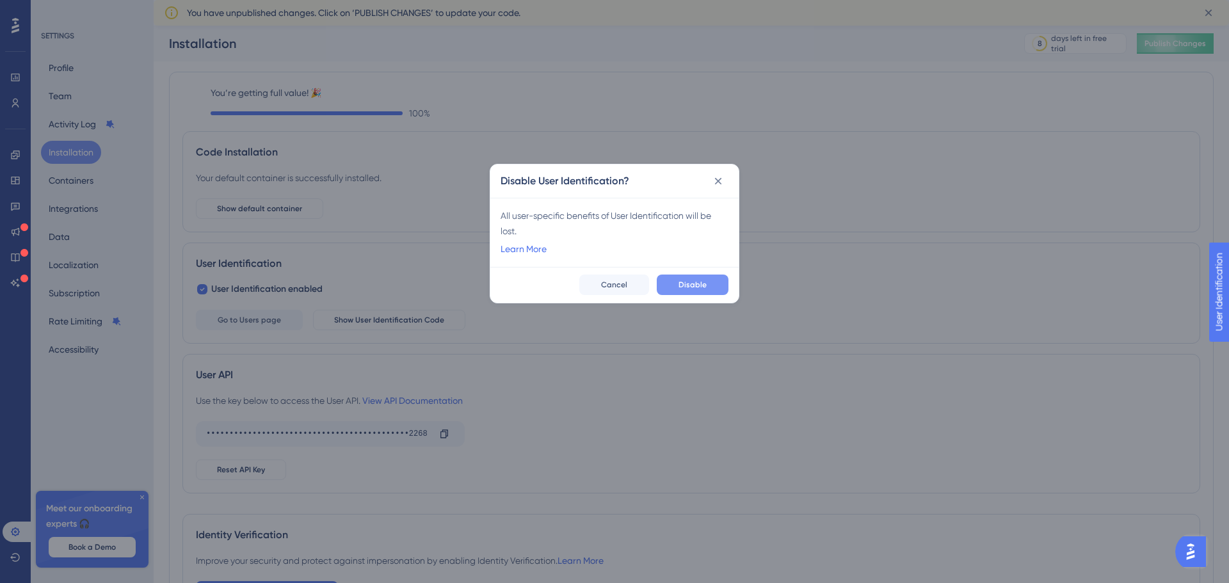
click at [691, 281] on span "Disable" at bounding box center [693, 285] width 28 height 10
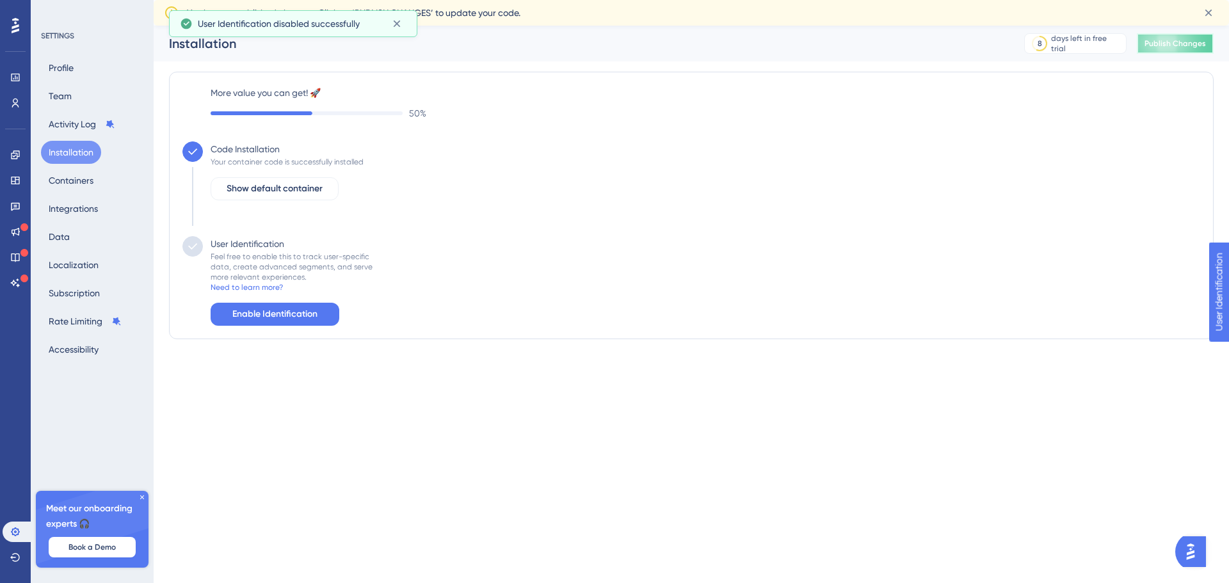
click at [1158, 48] on span "Publish Changes" at bounding box center [1175, 43] width 61 height 10
